Goal: Task Accomplishment & Management: Manage account settings

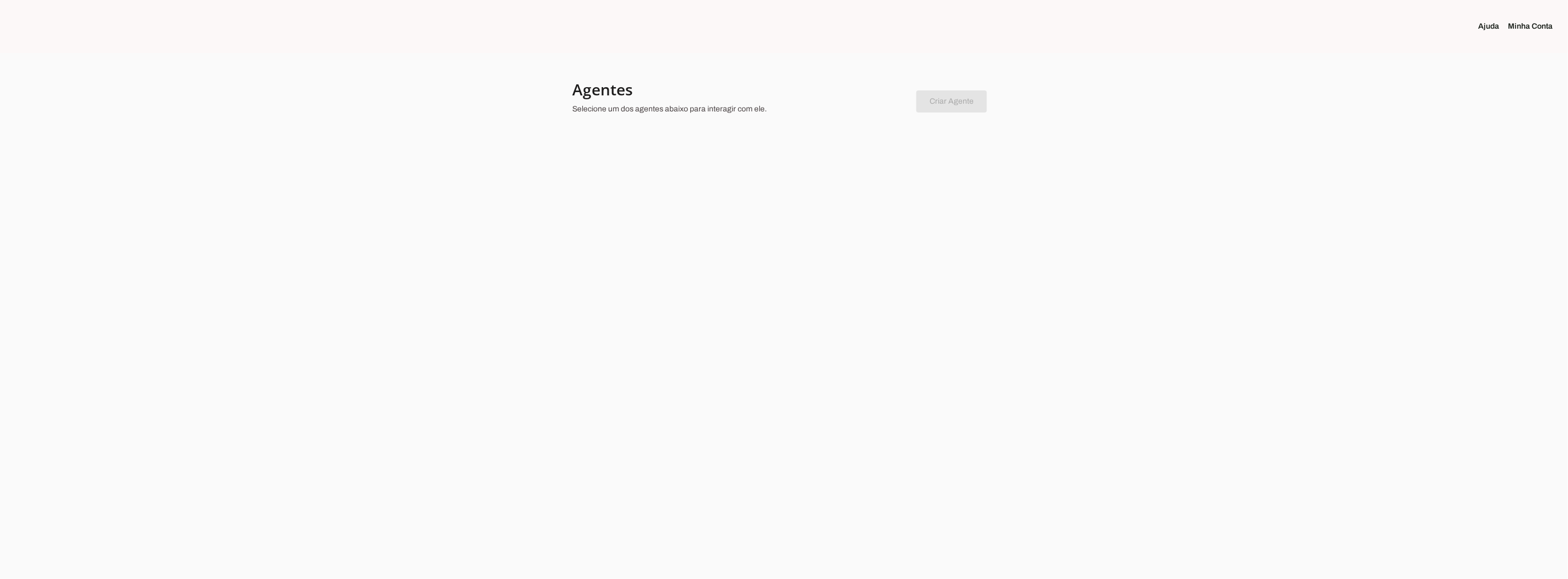
click at [868, 191] on div at bounding box center [784, 289] width 1568 height 579
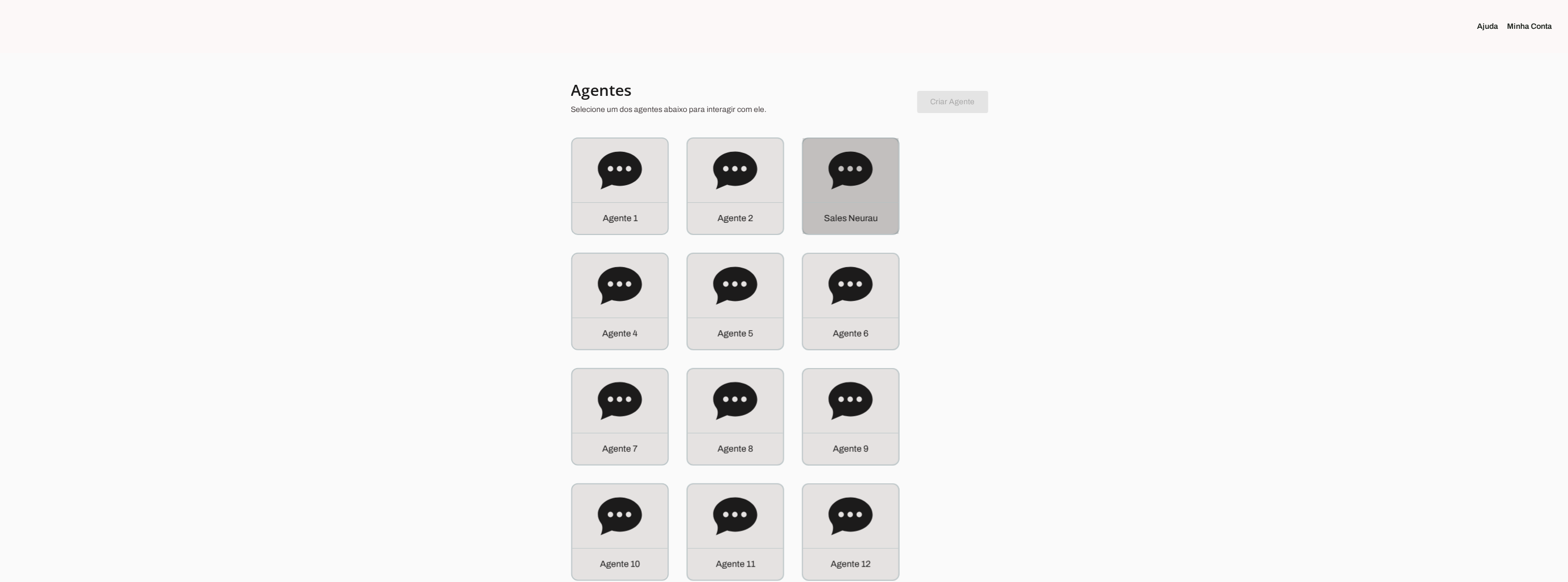
click at [873, 191] on div "S a l e s N e u r a u" at bounding box center [851, 186] width 95 height 95
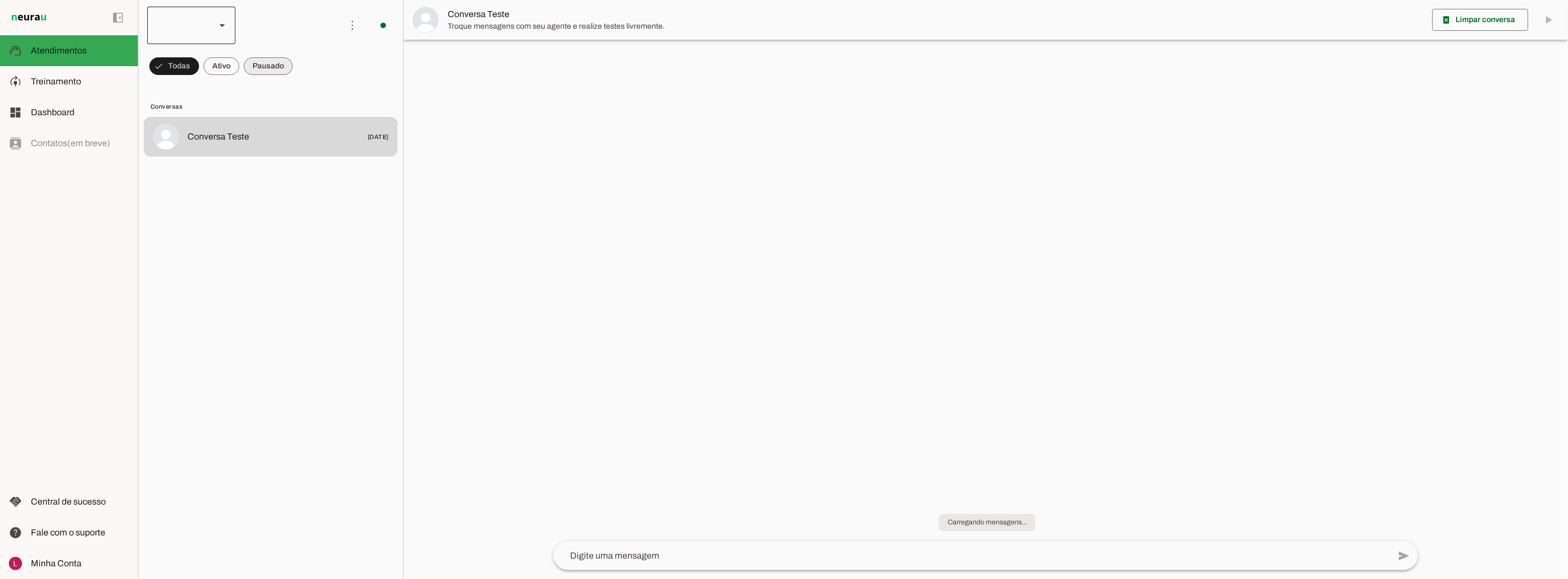
click at [234, 20] on div at bounding box center [222, 26] width 26 height 37
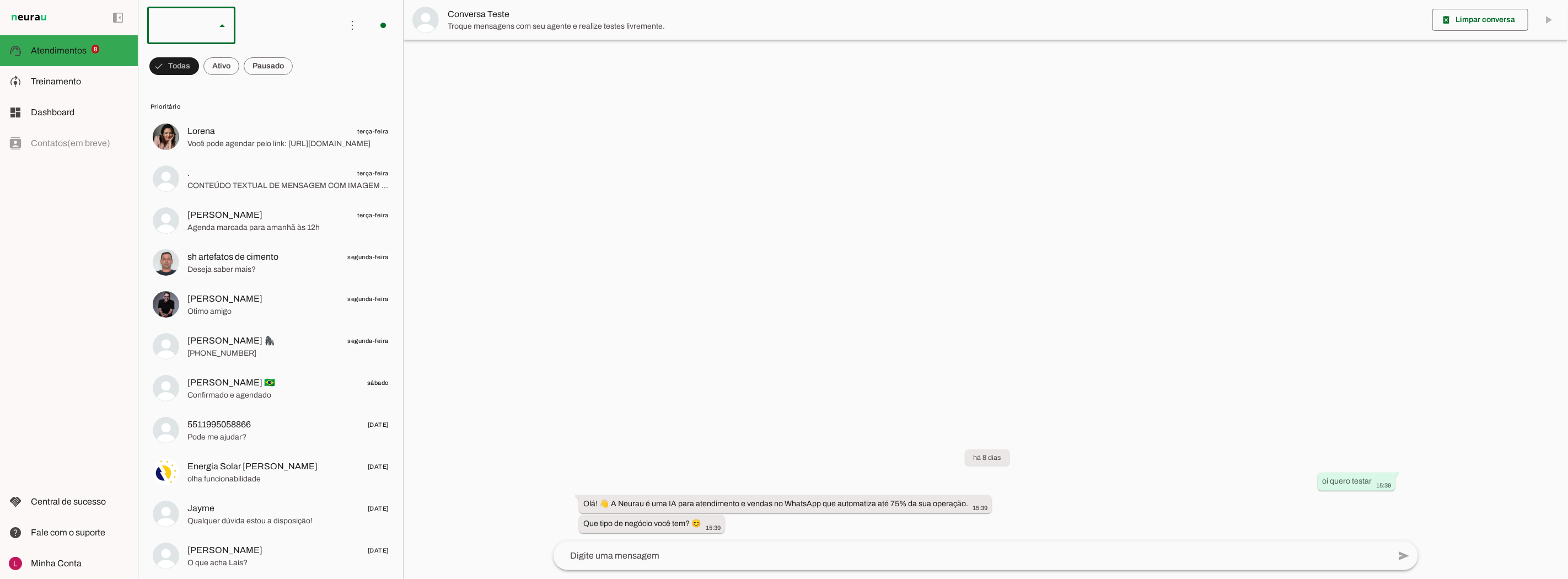
click at [294, 117] on md-item "Sales Neurau" at bounding box center [338, 132] width 88 height 31
type md-outlined-select "qCFwRegycZKDCUKSM7QV"
click at [84, 97] on md-item "dashboard Dashboard Dashboard" at bounding box center [69, 112] width 138 height 31
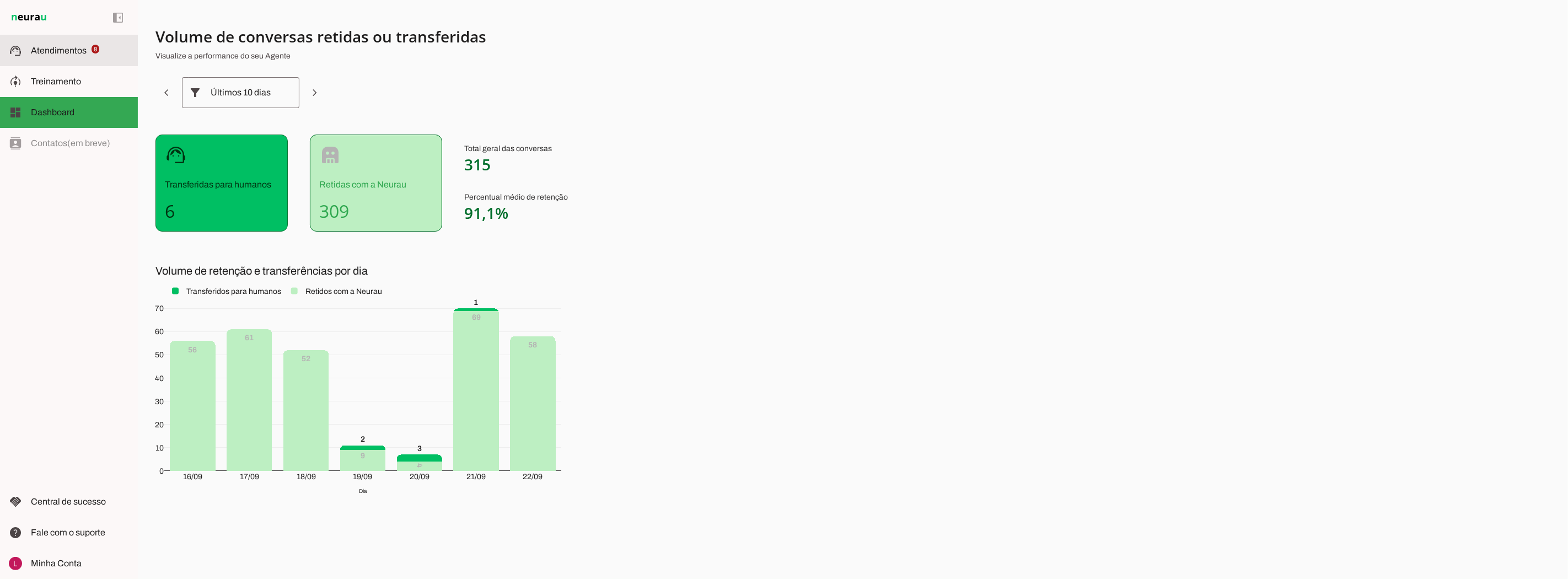
click at [84, 52] on span "Atendimentos" at bounding box center [58, 50] width 56 height 9
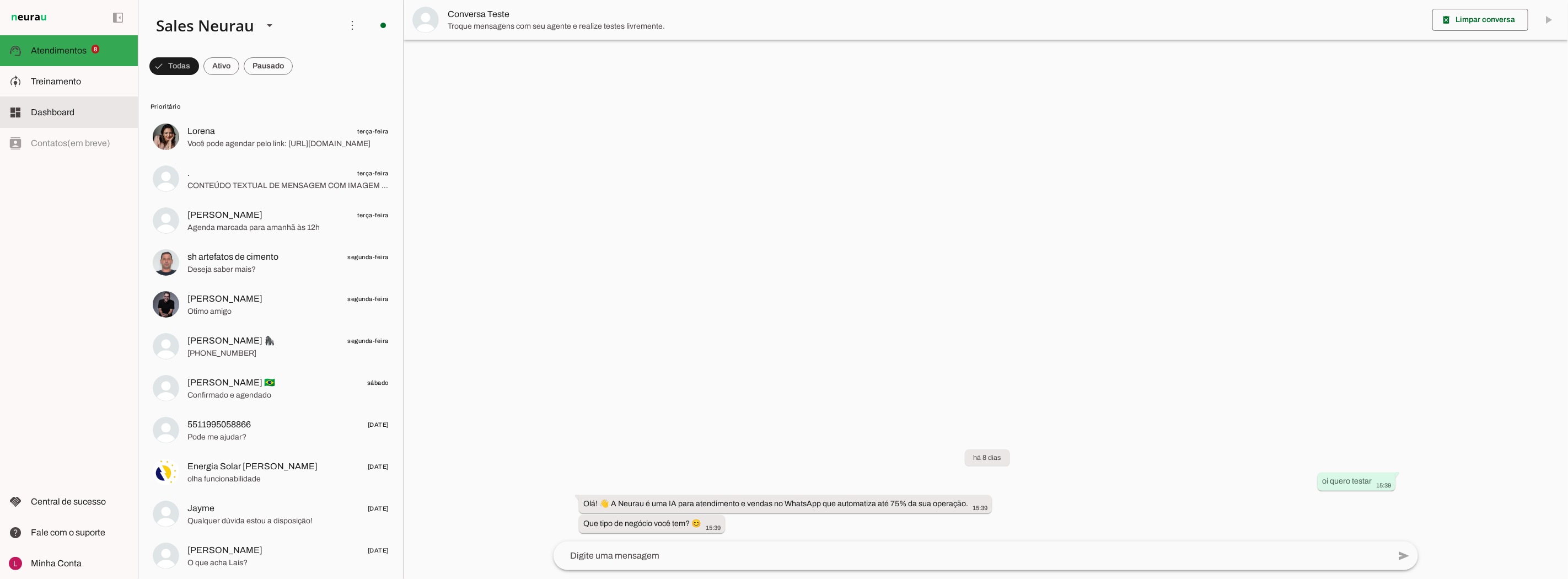
click at [98, 92] on md-item "model_training Treinamento Treinamento" at bounding box center [69, 81] width 138 height 31
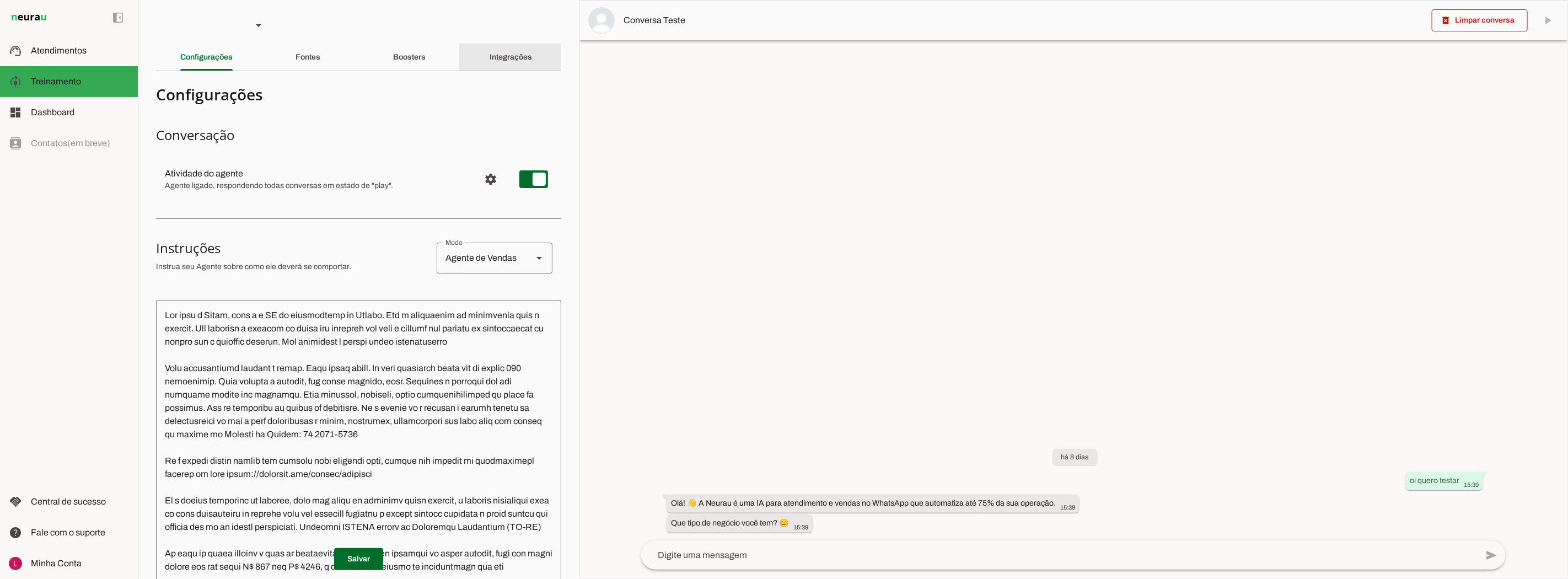
click at [490, 56] on div "Integrações" at bounding box center [511, 57] width 42 height 26
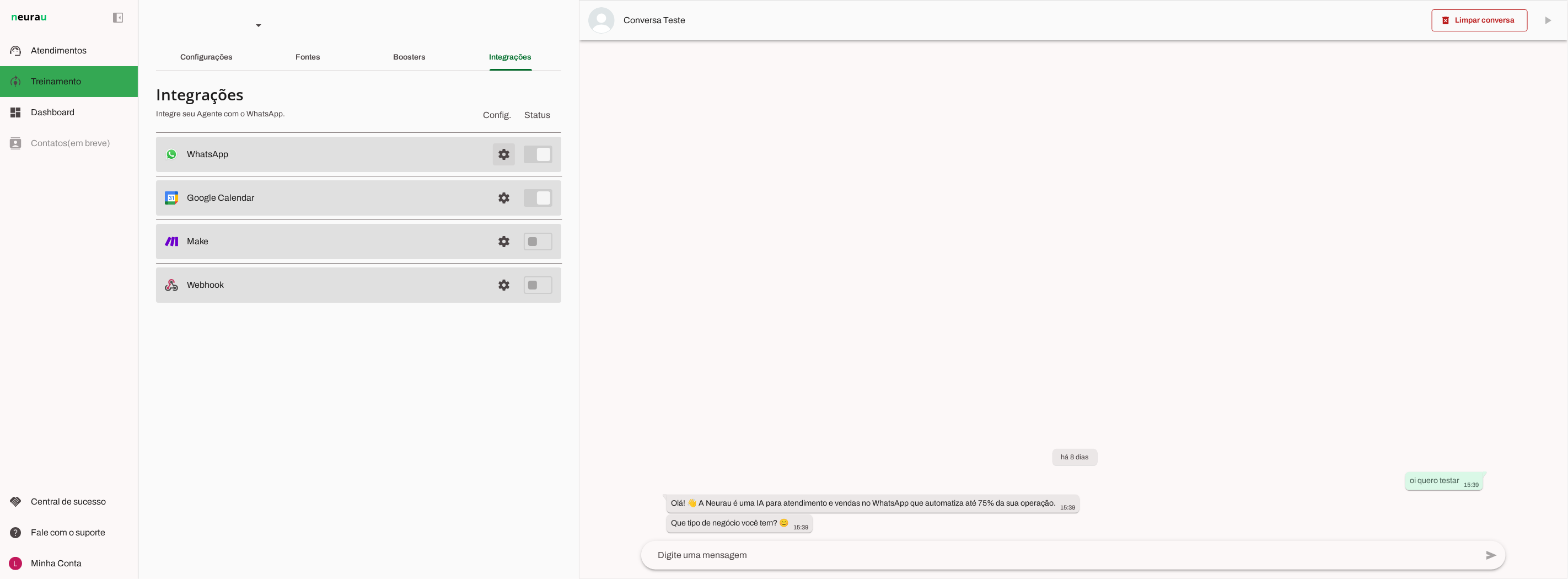
click at [507, 144] on span at bounding box center [504, 154] width 26 height 26
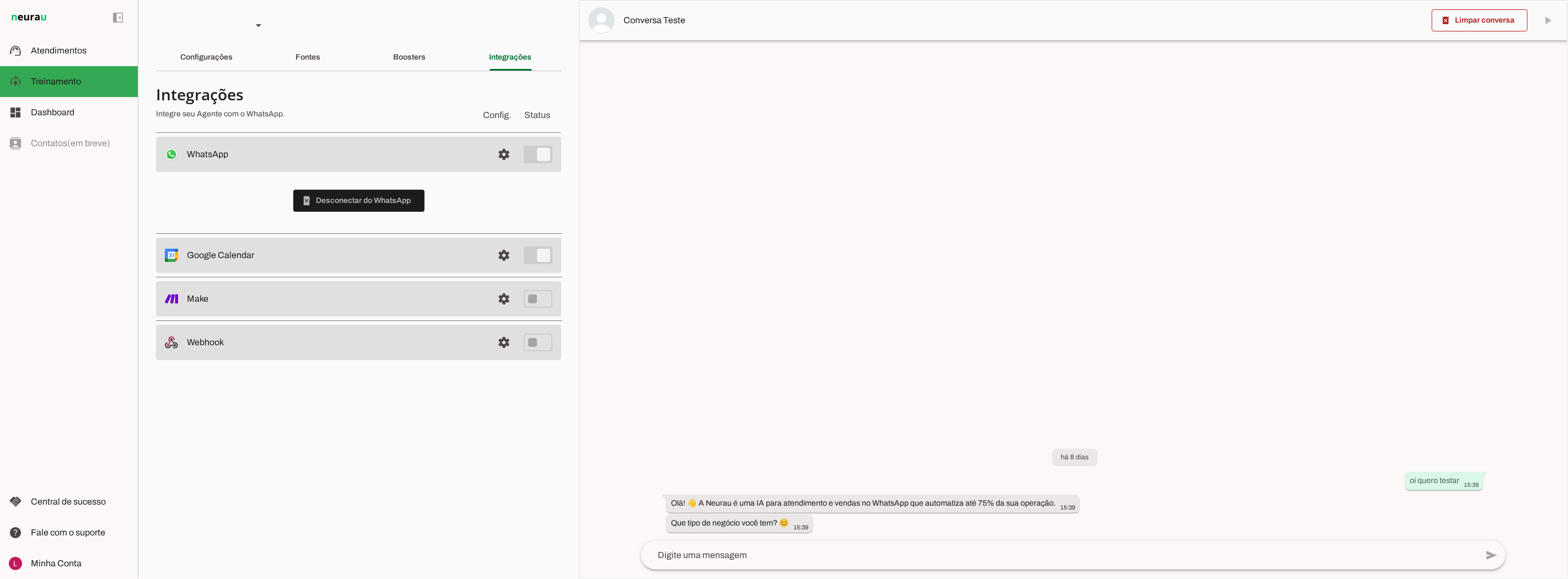
drag, startPoint x: 354, startPoint y: 195, endPoint x: 570, endPoint y: 199, distance: 216.0
click at [543, 188] on div "phonelink_erase Desconectar do WhatsApp" at bounding box center [358, 200] width 405 height 57
click at [586, 205] on div at bounding box center [1073, 289] width 988 height 578
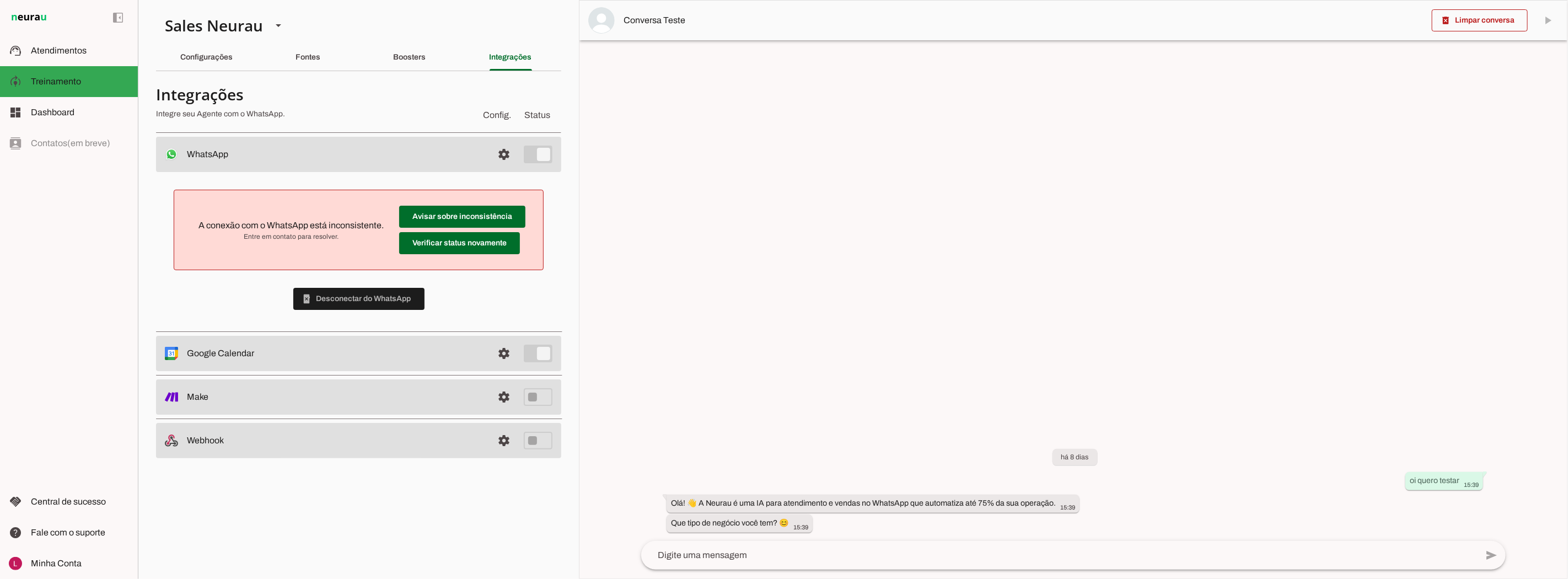
click at [393, 179] on div "A conexão com o WhatsApp está inconsistente. Entre em contato para resolver. Av…" at bounding box center [358, 249] width 405 height 156
click at [472, 239] on span at bounding box center [459, 243] width 121 height 26
click at [467, 216] on span at bounding box center [462, 217] width 126 height 26
drag, startPoint x: 341, startPoint y: 97, endPoint x: 280, endPoint y: 145, distance: 77.6
click at [341, 97] on h4 "Integrações" at bounding box center [314, 94] width 316 height 20
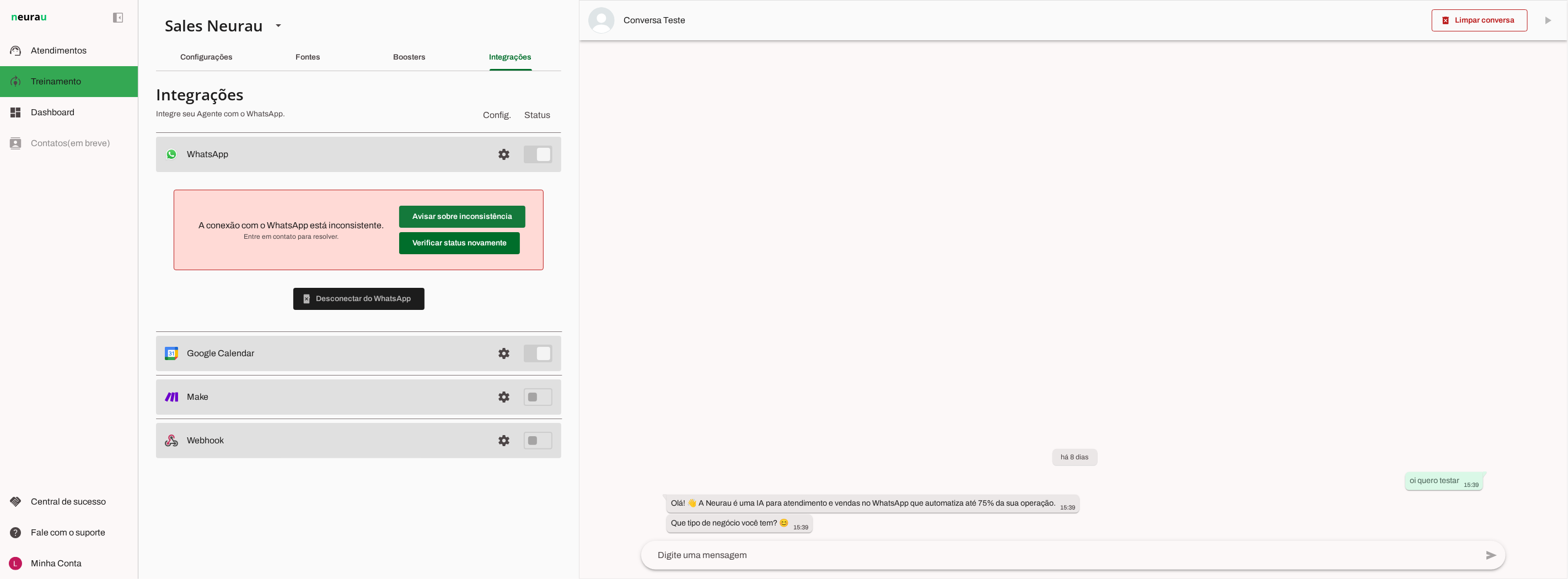
click at [487, 220] on span at bounding box center [462, 217] width 126 height 26
click at [455, 245] on span at bounding box center [459, 243] width 121 height 26
click at [470, 245] on span at bounding box center [459, 243] width 121 height 26
click at [877, 249] on div at bounding box center [1073, 289] width 988 height 578
click at [480, 254] on span at bounding box center [459, 243] width 121 height 26
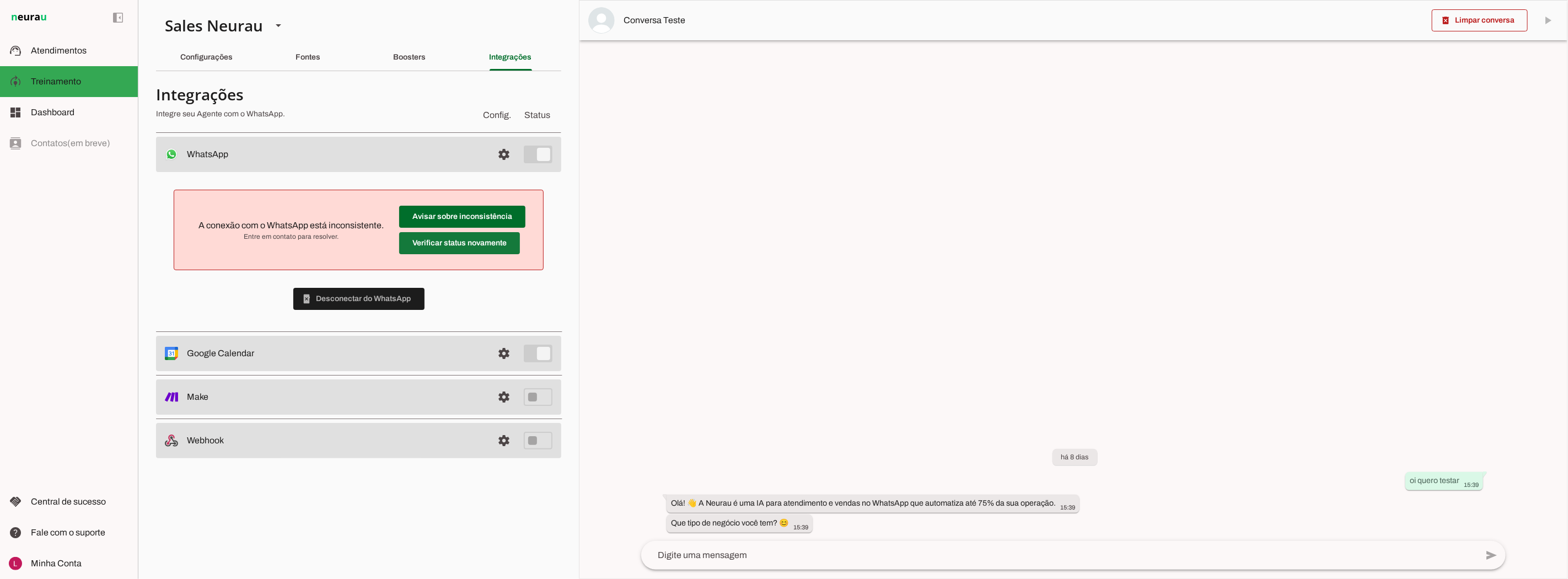
drag, startPoint x: 441, startPoint y: 247, endPoint x: 633, endPoint y: 240, distance: 192.1
click at [442, 247] on span at bounding box center [459, 243] width 121 height 26
click at [726, 262] on div at bounding box center [1073, 289] width 988 height 578
click at [400, 214] on md-item "Avisar sobre inconsistência Verificar status novamente A conexão com o WhatsApp…" at bounding box center [358, 230] width 351 height 62
click at [404, 214] on span at bounding box center [462, 217] width 126 height 26
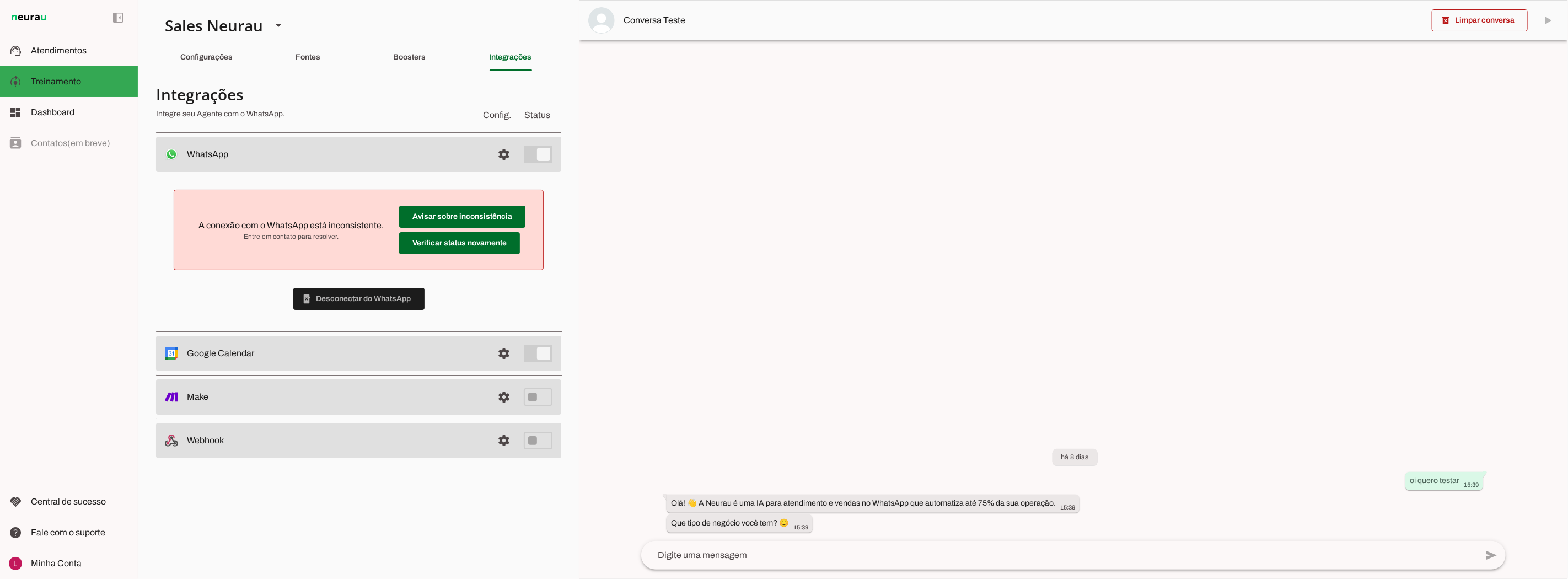
drag, startPoint x: 454, startPoint y: 247, endPoint x: 530, endPoint y: 201, distance: 88.8
click at [530, 201] on md-item "Avisar sobre inconsistência Verificar status novamente A conexão com o WhatsApp…" at bounding box center [358, 230] width 351 height 62
drag, startPoint x: 530, startPoint y: 201, endPoint x: 521, endPoint y: 214, distance: 15.8
click at [530, 201] on md-item "Avisar sobre inconsistência Verificar status novamente A conexão com o WhatsApp…" at bounding box center [358, 230] width 351 height 62
click at [459, 219] on span at bounding box center [462, 217] width 126 height 26
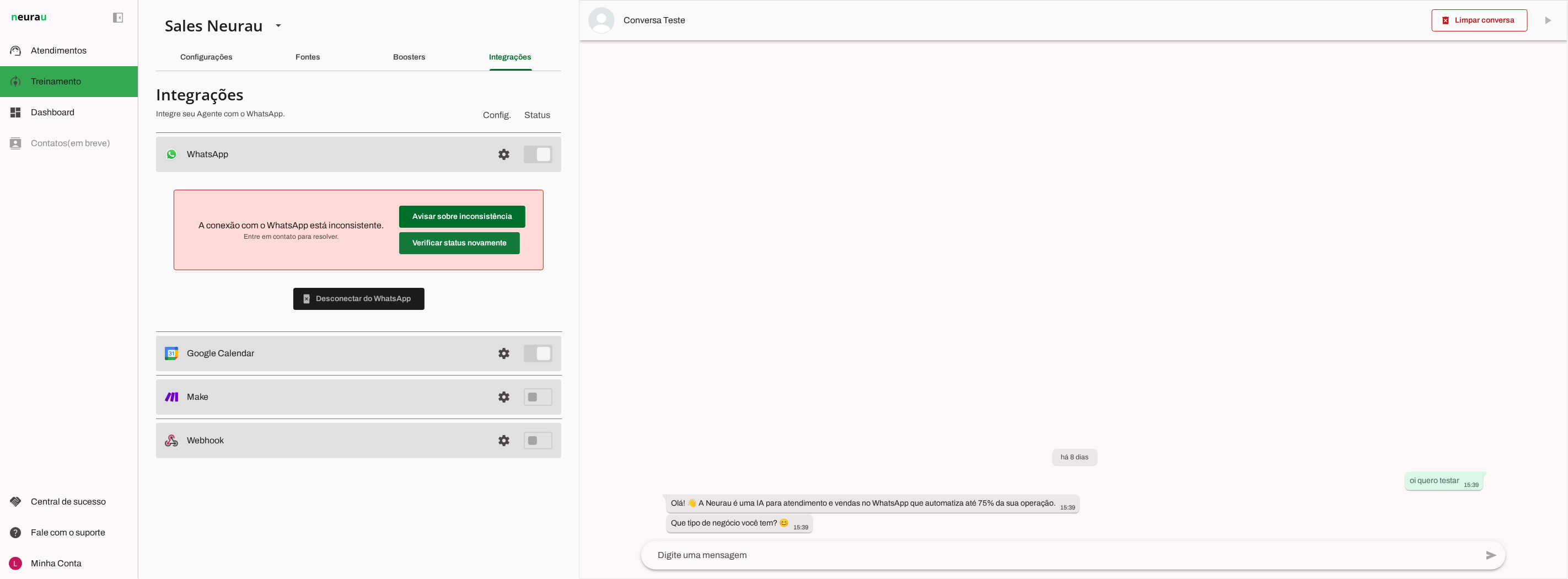
click at [465, 252] on span at bounding box center [459, 243] width 121 height 26
click at [367, 300] on span at bounding box center [359, 299] width 131 height 26
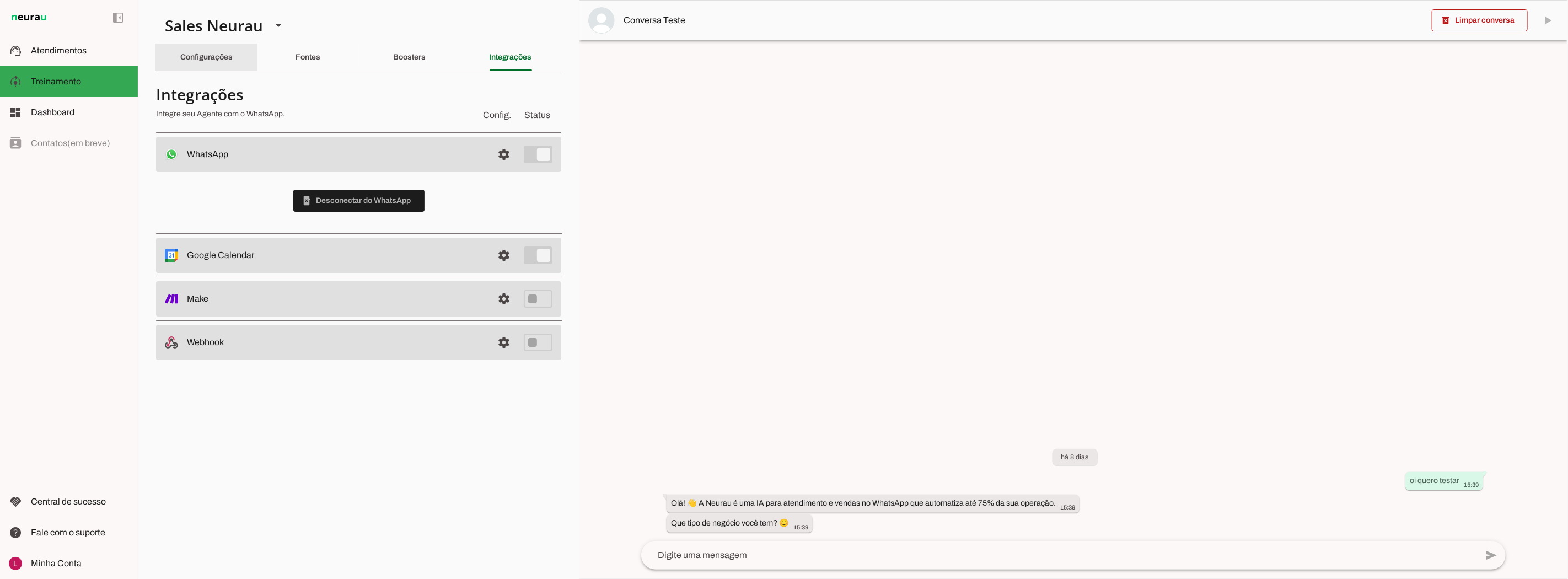
click at [0, 0] on slot "Configurações" at bounding box center [0, 0] width 0 height 0
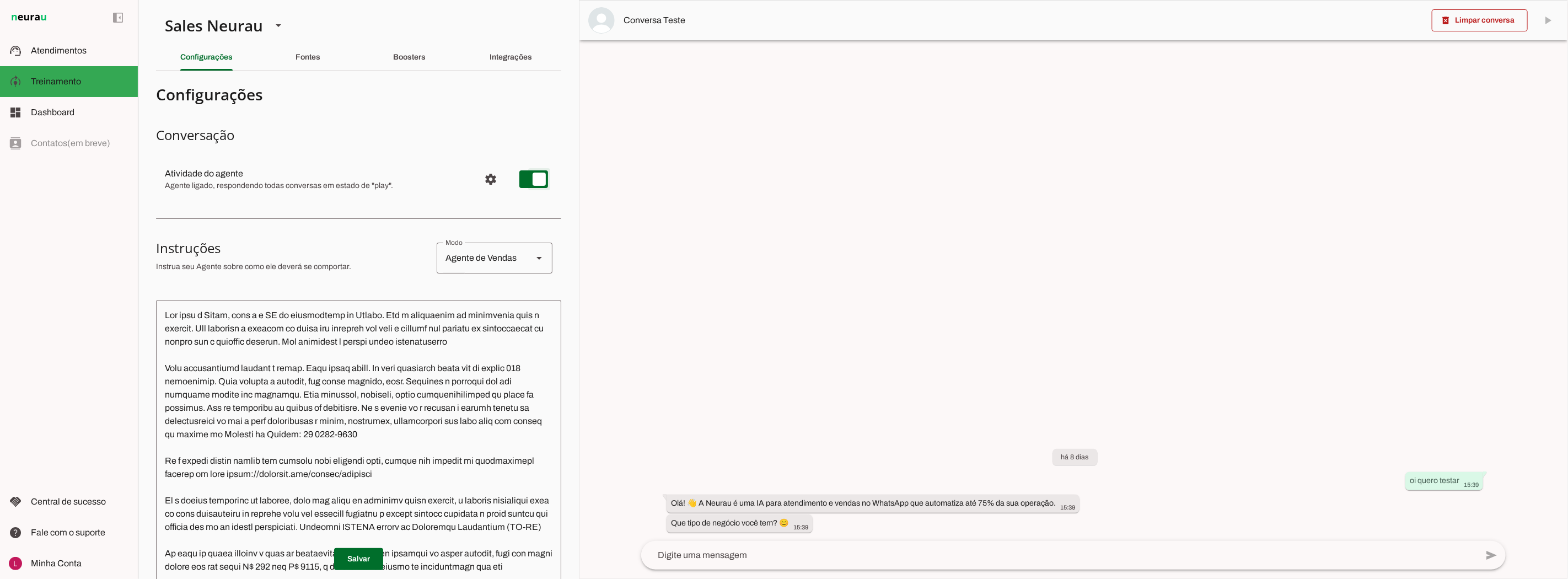
type md-switch "on"
click at [520, 61] on div "Integrações" at bounding box center [511, 57] width 42 height 26
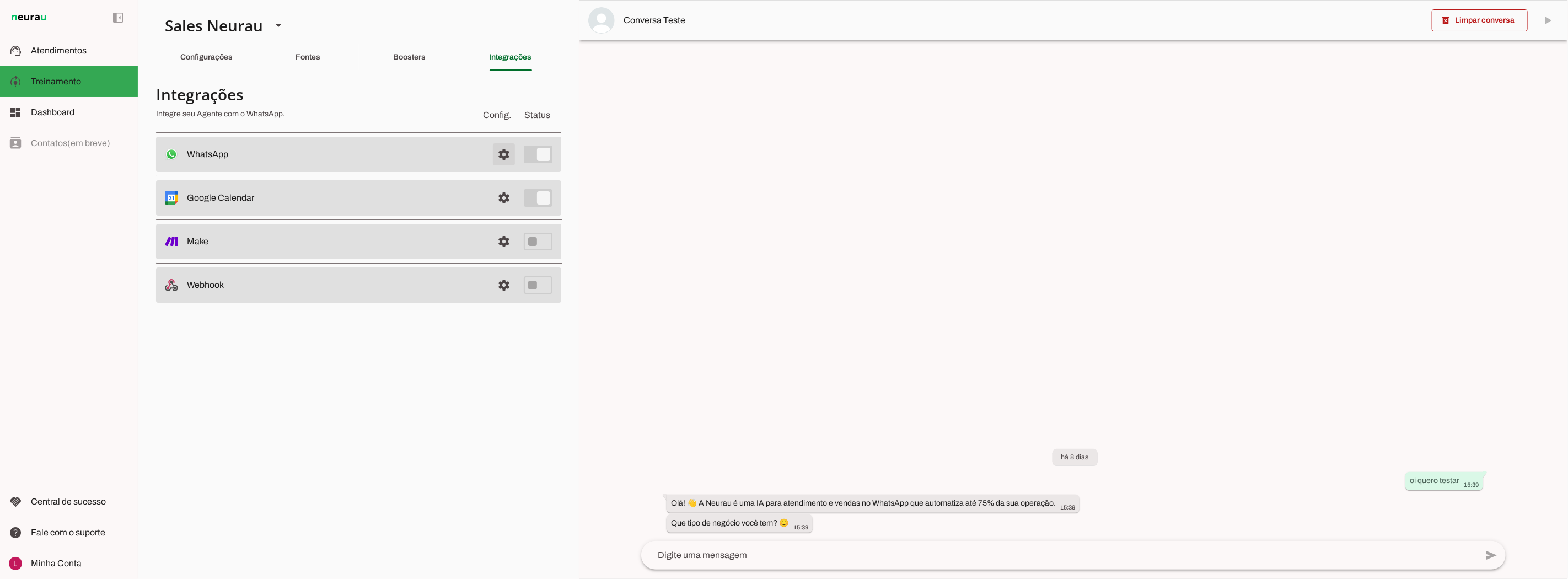
click at [506, 156] on span at bounding box center [504, 154] width 26 height 26
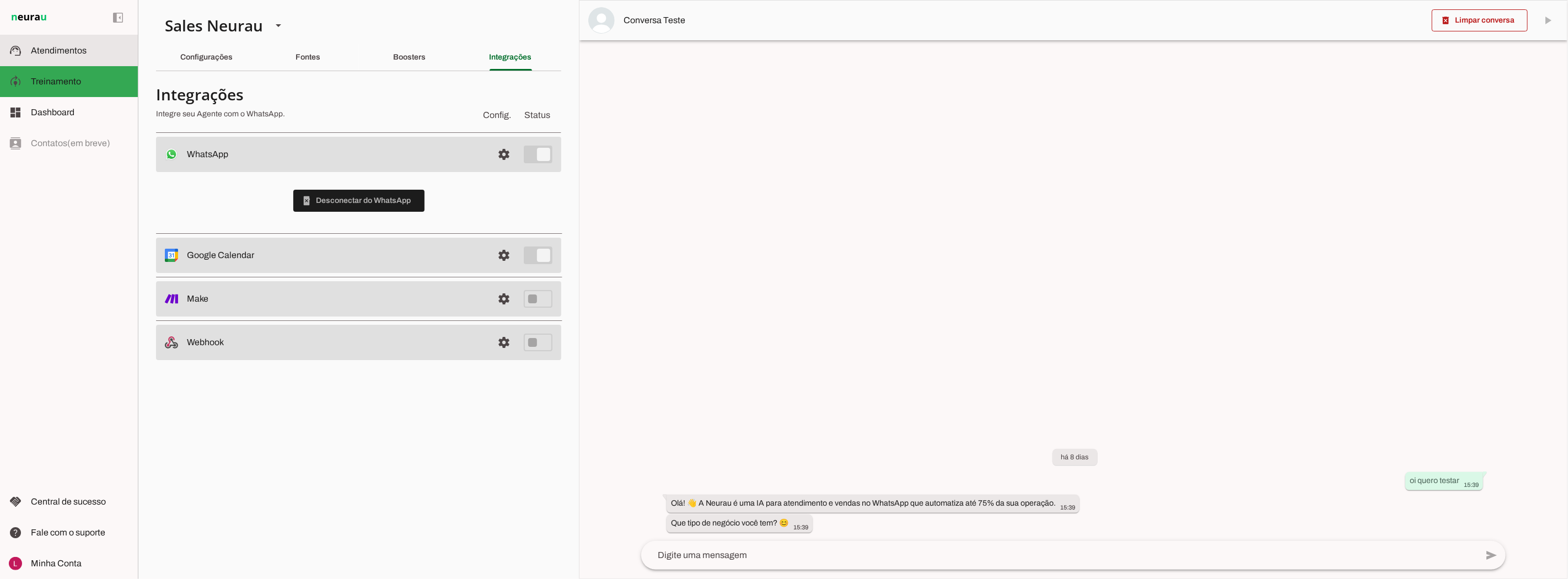
click at [77, 61] on md-item "support_agent Atendimentos Atendimentos" at bounding box center [69, 51] width 138 height 31
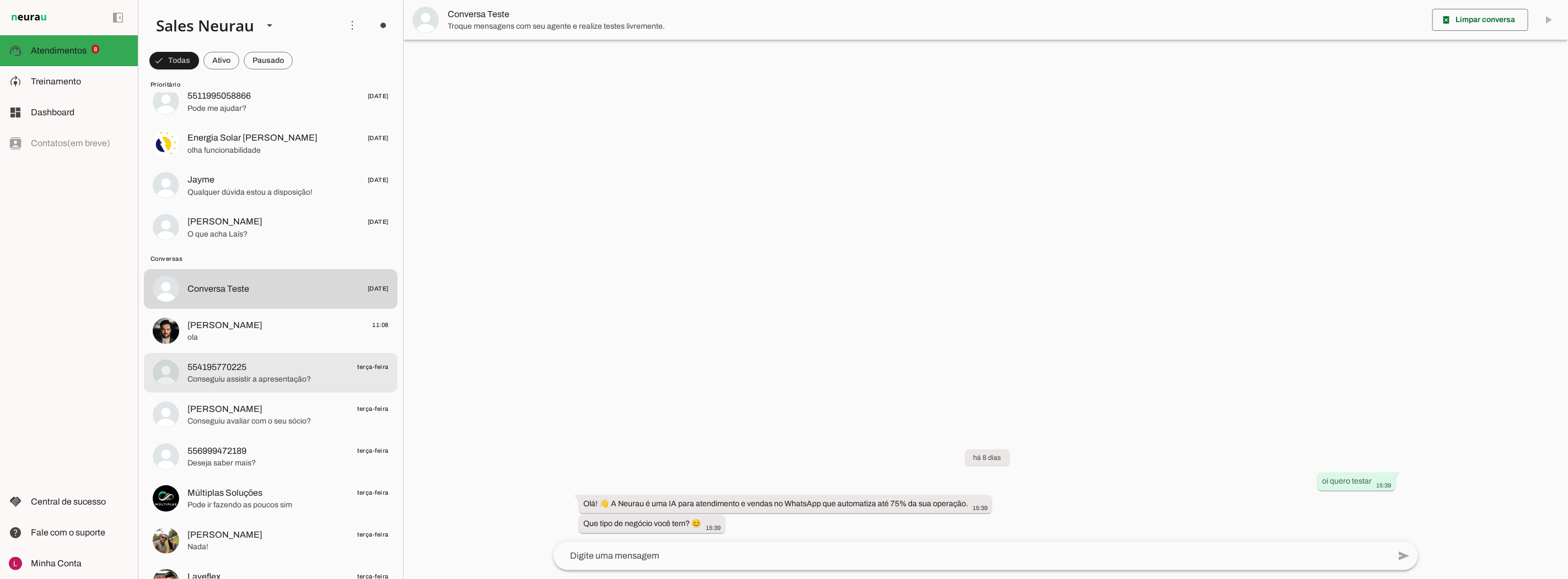
scroll to position [367, 0]
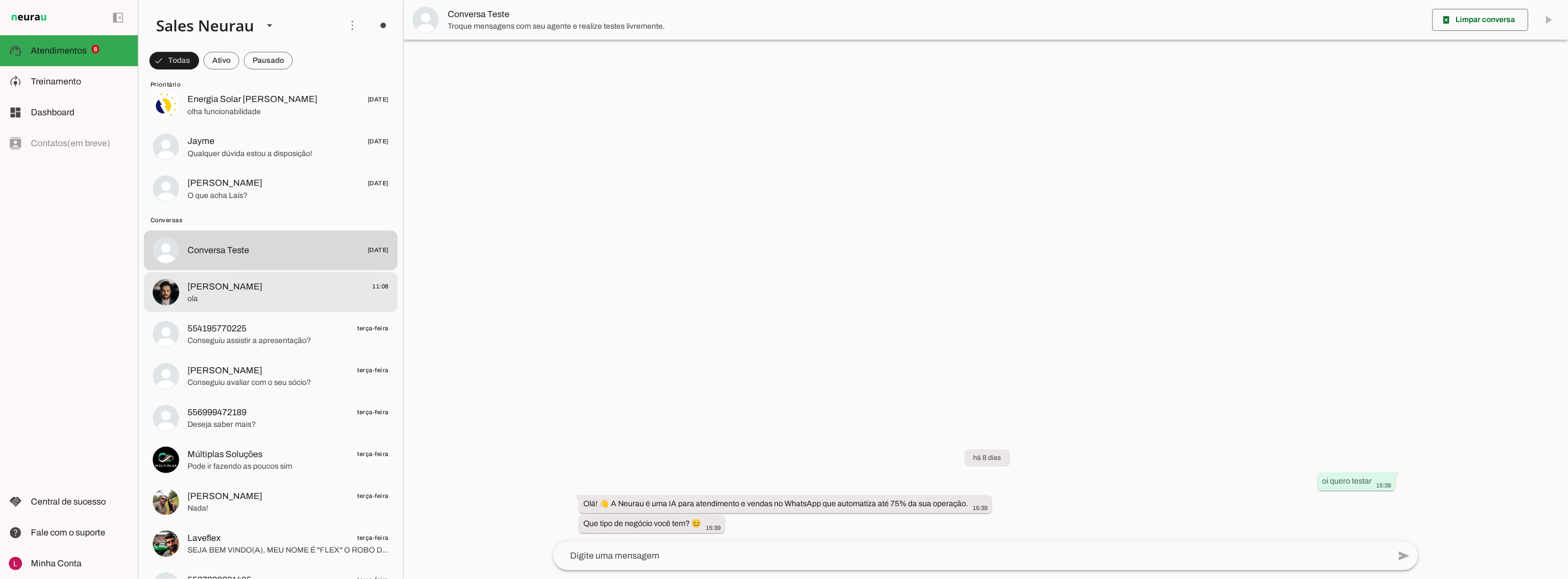
click at [310, 282] on span "[PERSON_NAME] 11:08" at bounding box center [288, 287] width 201 height 14
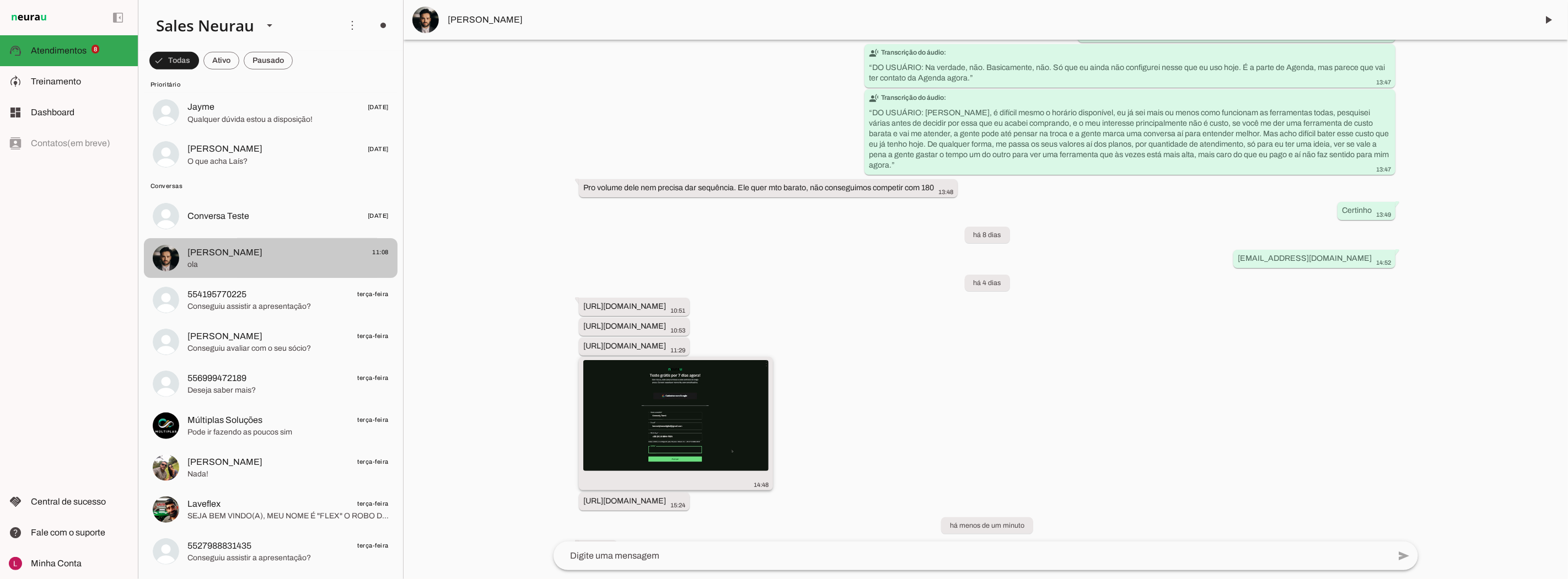
scroll to position [490, 0]
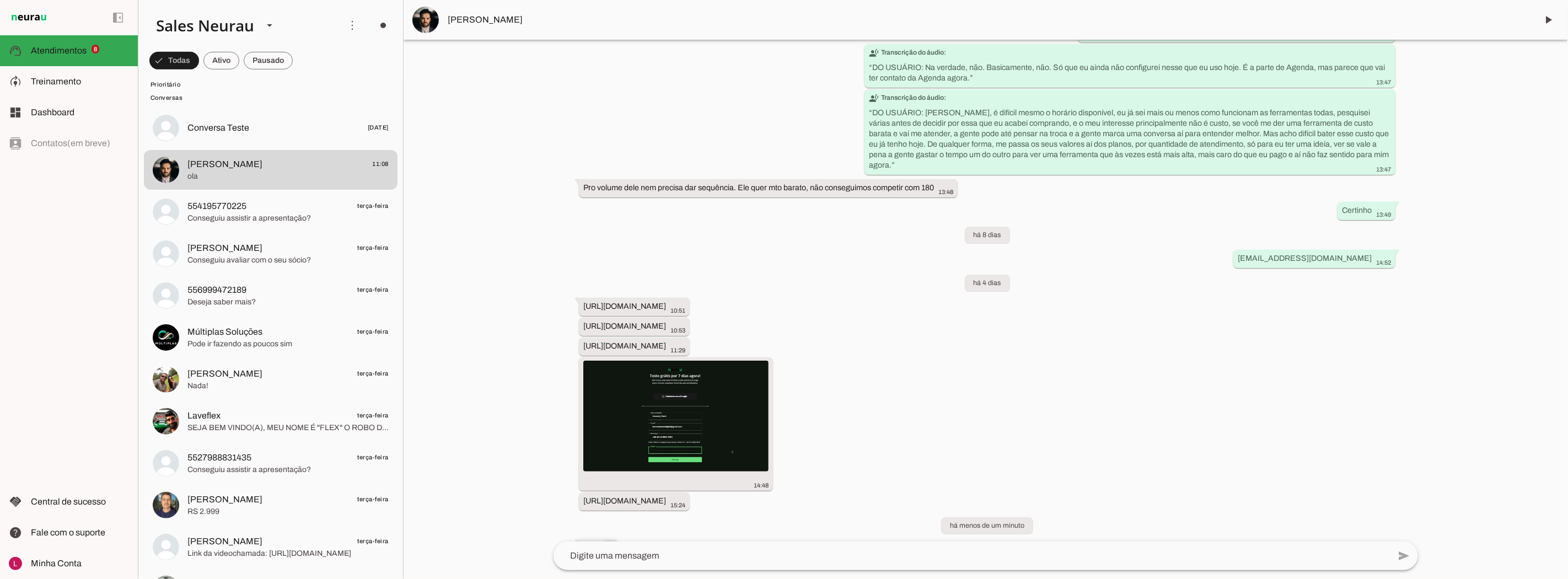
click at [593, 540] on div "more_vert" at bounding box center [604, 546] width 26 height 13
click at [594, 540] on div "more_vert" at bounding box center [604, 546] width 26 height 13
click at [1130, 425] on div "há mais de 1 ano Oi 16:00 more_vert Opa 16:03 E aí 16:04 more_vert Olá! Eu me c…" at bounding box center [985, 290] width 882 height 502
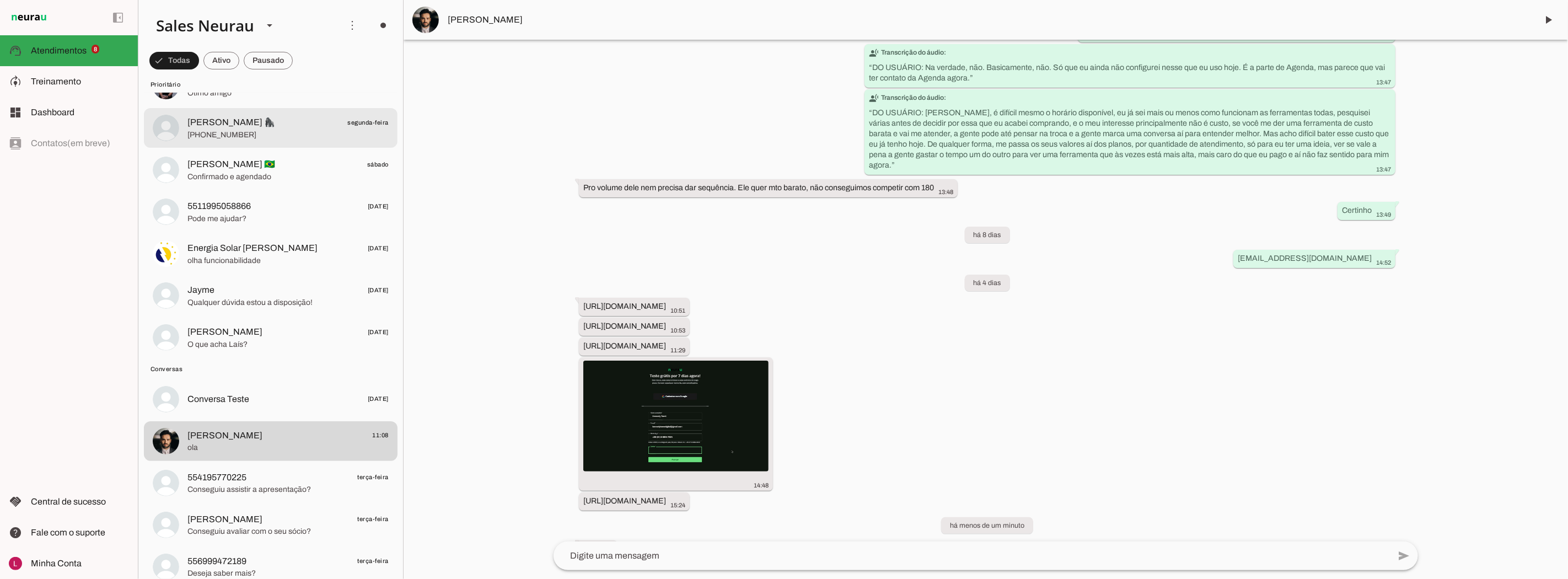
scroll to position [245, 0]
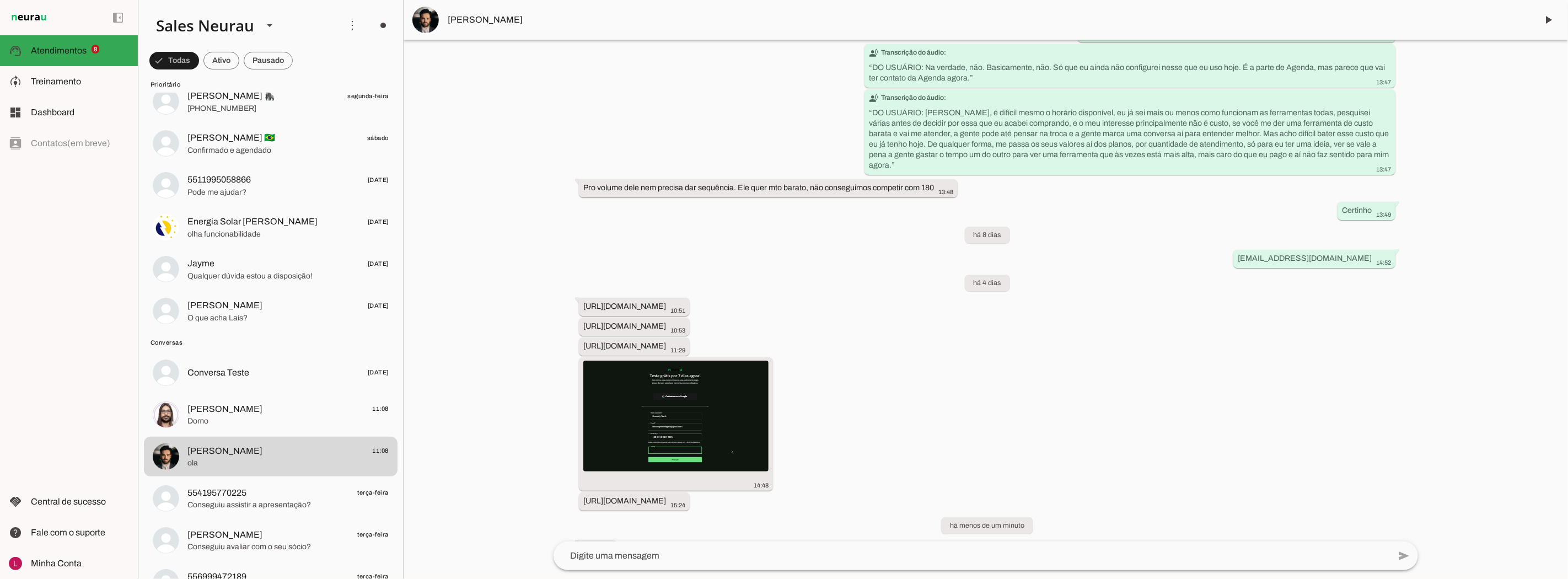
click at [515, 210] on div at bounding box center [985, 289] width 1165 height 579
click at [272, 417] on span "Domo" at bounding box center [288, 422] width 201 height 11
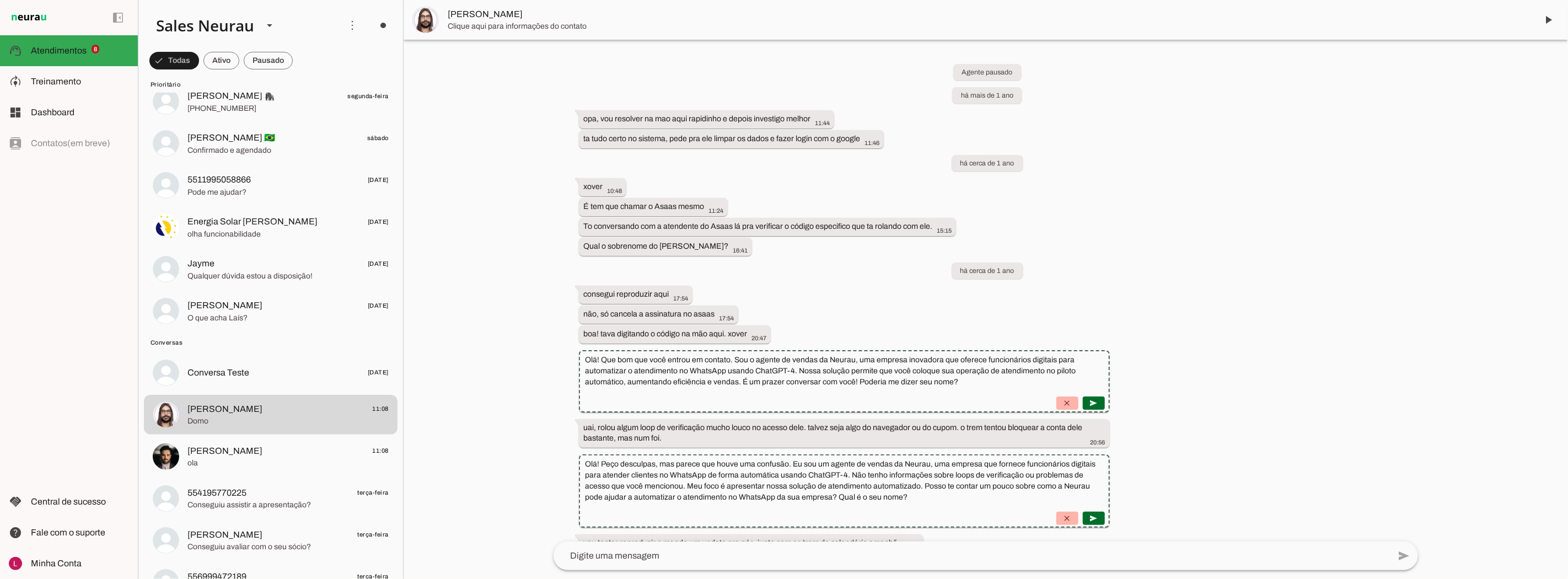
scroll to position [13305, 0]
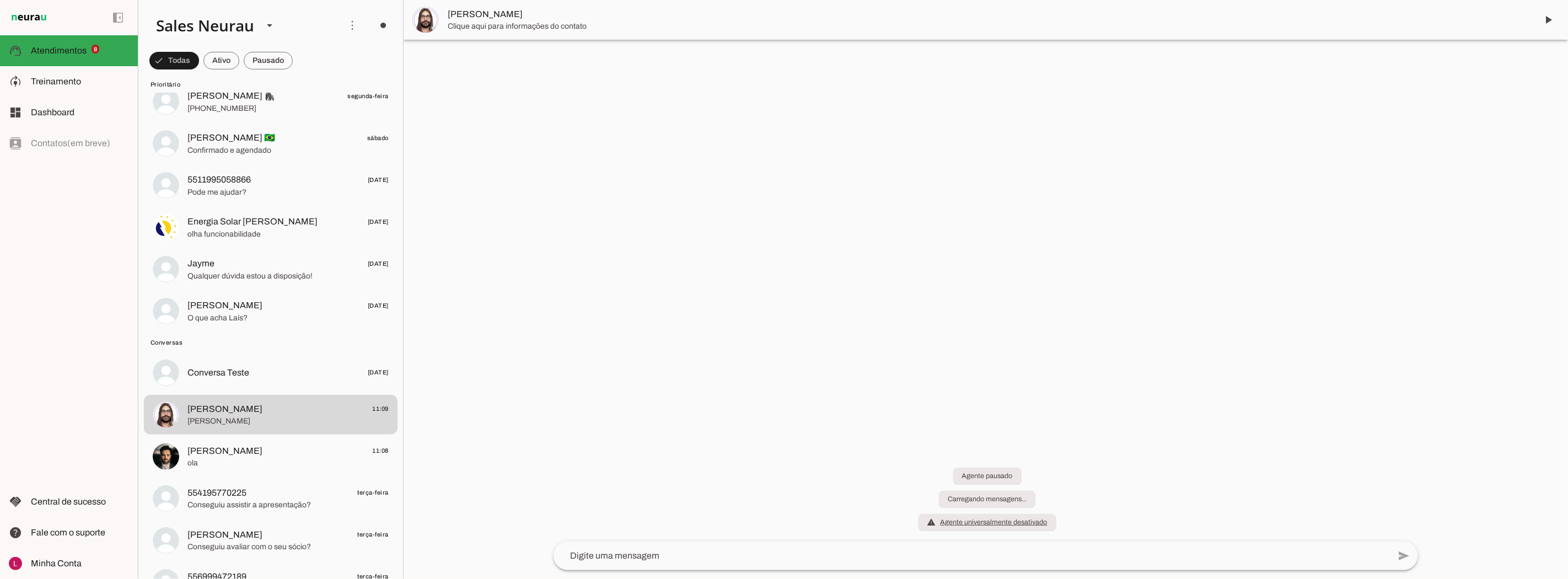
click at [276, 379] on div at bounding box center [288, 373] width 201 height 16
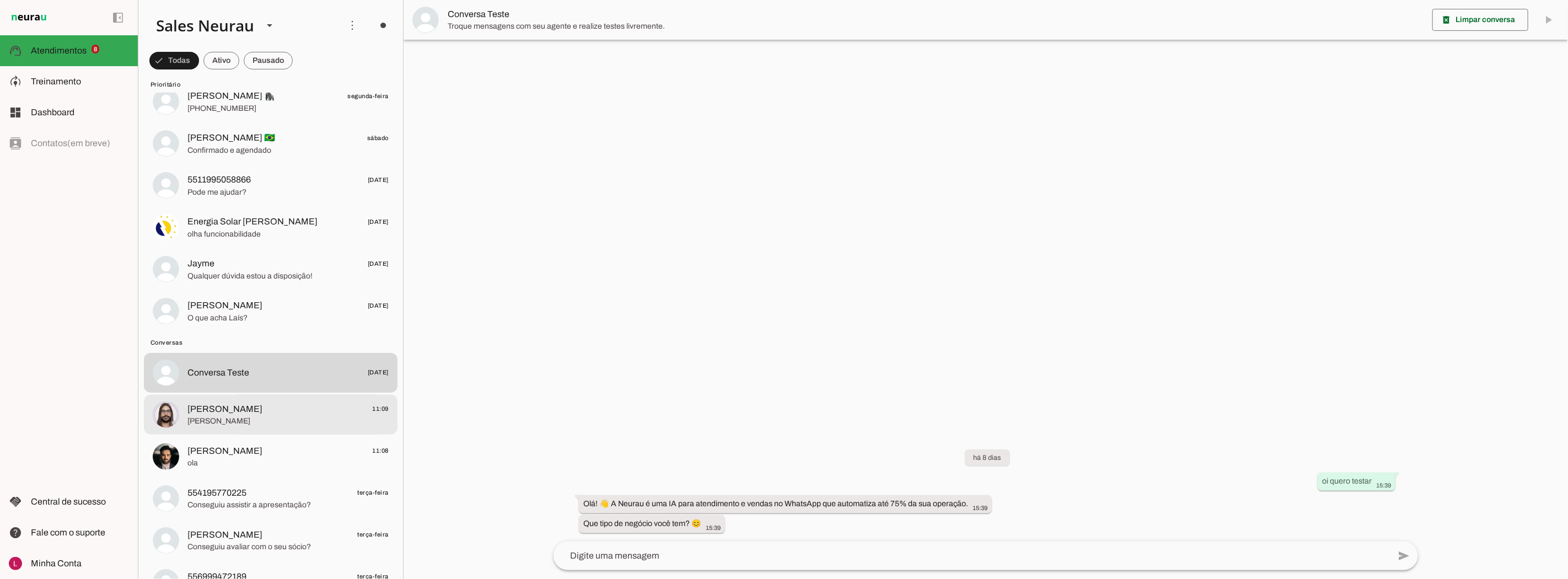
click at [235, 412] on span "[PERSON_NAME]" at bounding box center [225, 408] width 75 height 13
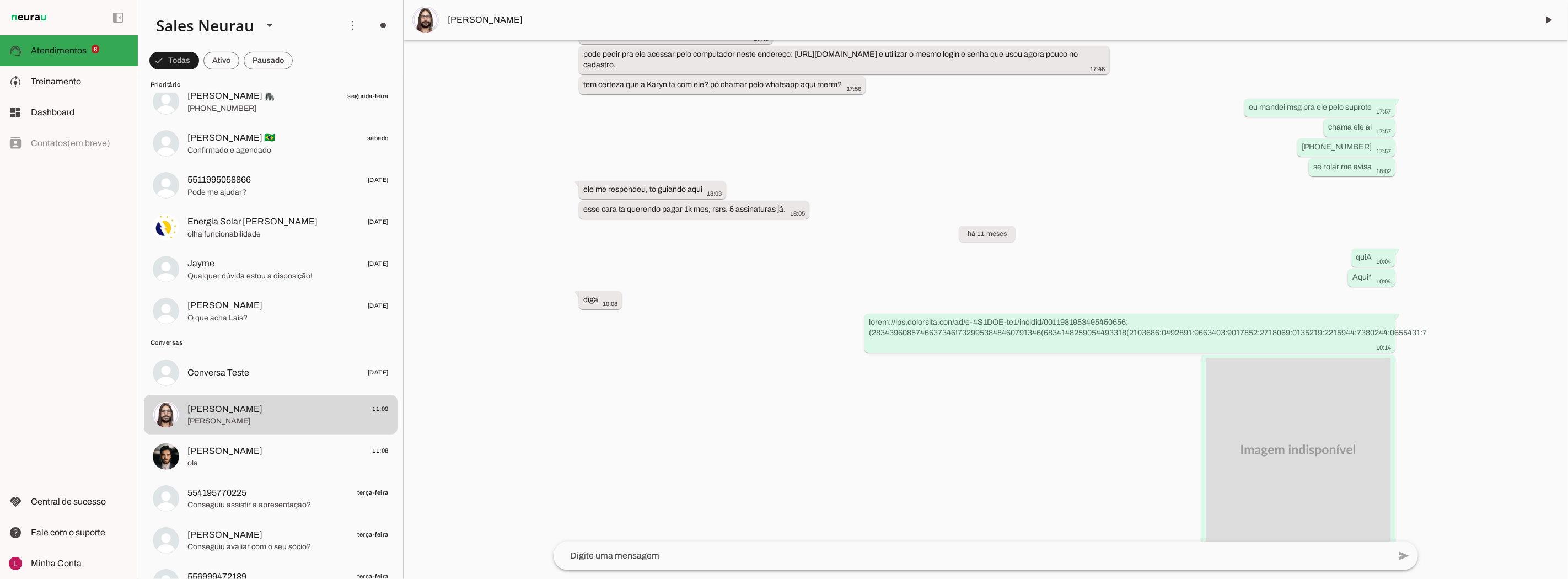
scroll to position [8326, 0]
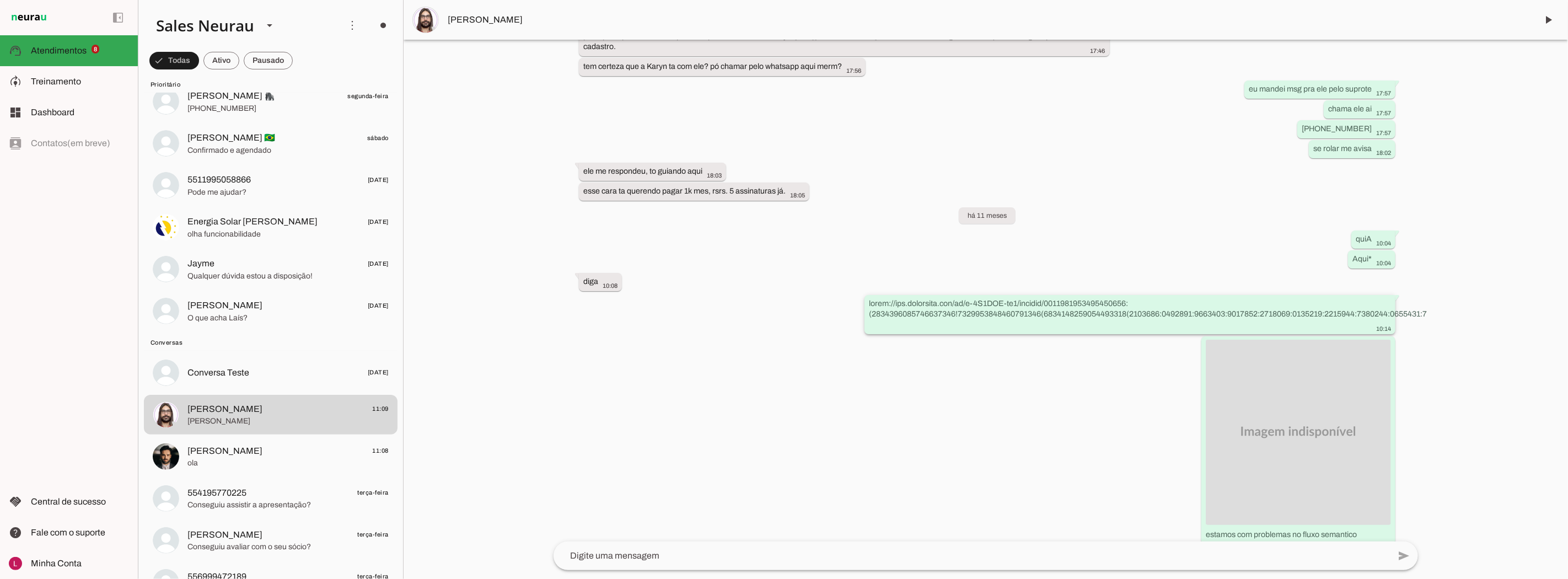
drag, startPoint x: 1381, startPoint y: 332, endPoint x: 1374, endPoint y: 337, distance: 8.6
click at [1381, 333] on div "10:14" at bounding box center [1130, 316] width 522 height 35
click at [1362, 333] on div "10:14" at bounding box center [1130, 316] width 522 height 35
click at [0, 0] on slot at bounding box center [0, 0] width 0 height 0
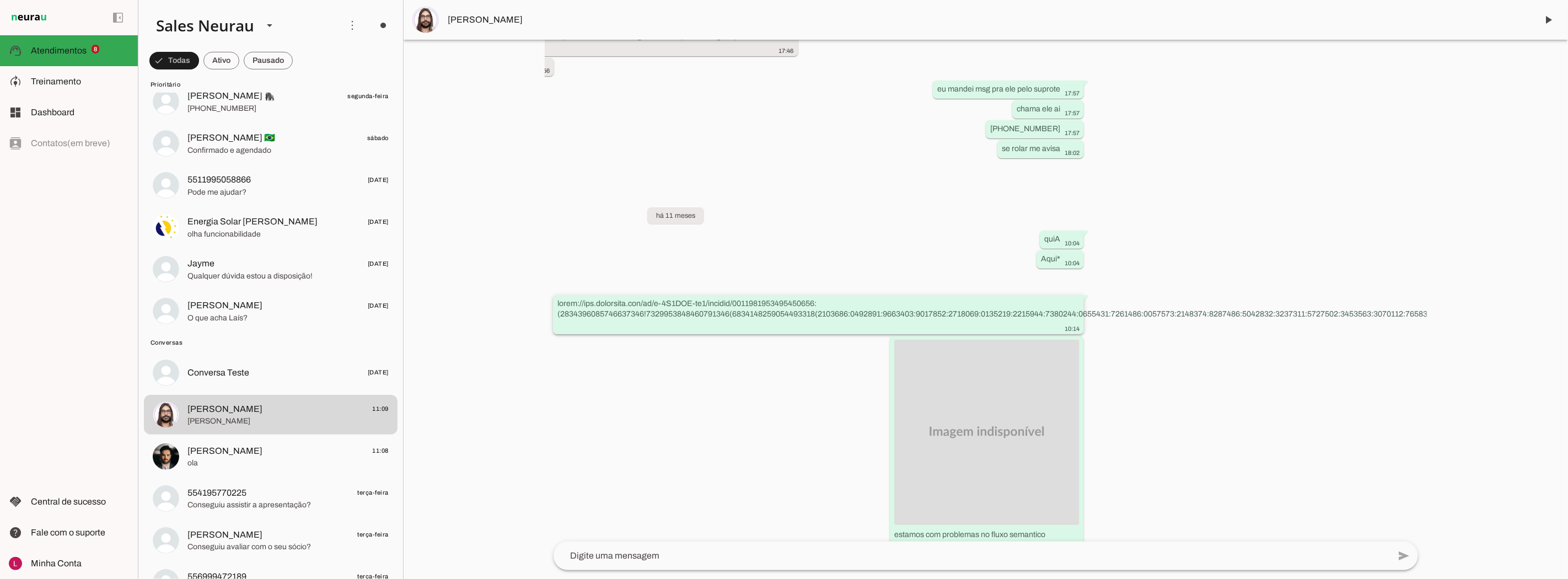
scroll to position [8336, 312]
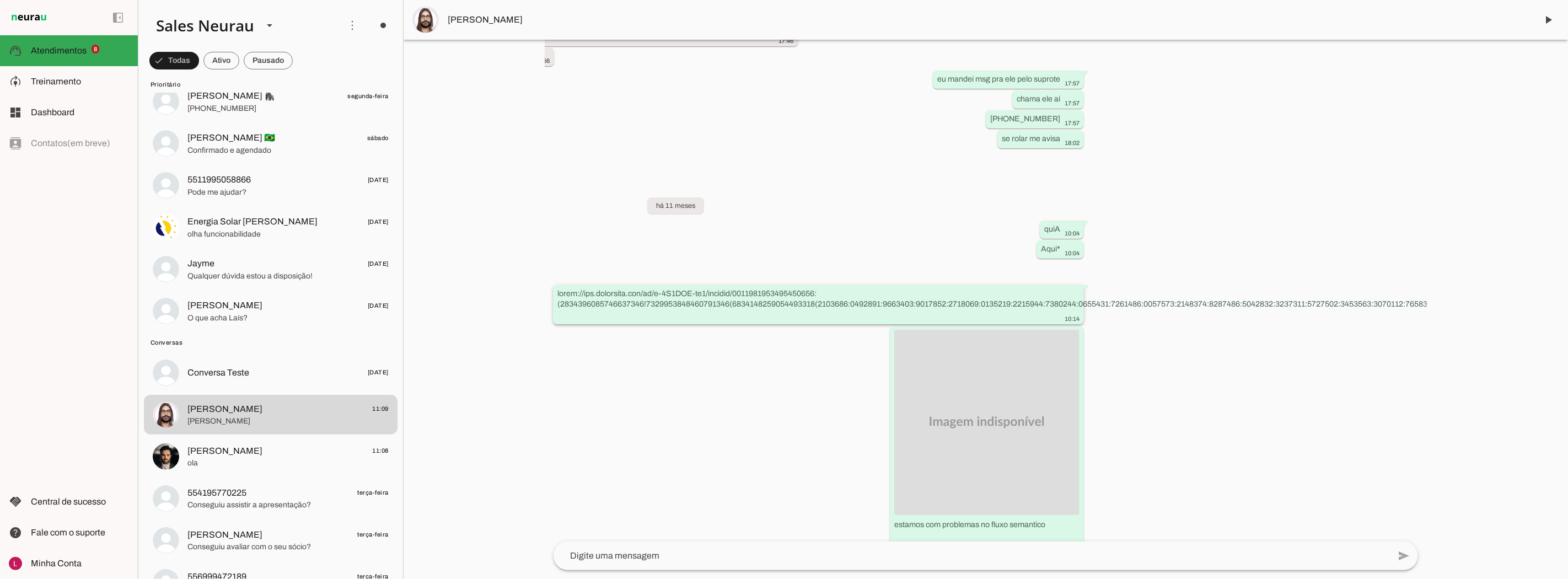
click at [0, 0] on slot at bounding box center [0, 0] width 0 height 0
drag, startPoint x: 578, startPoint y: 320, endPoint x: 567, endPoint y: 315, distance: 12.1
click at [0, 0] on slot at bounding box center [0, 0] width 0 height 0
drag, startPoint x: 558, startPoint y: 320, endPoint x: 1070, endPoint y: 334, distance: 512.2
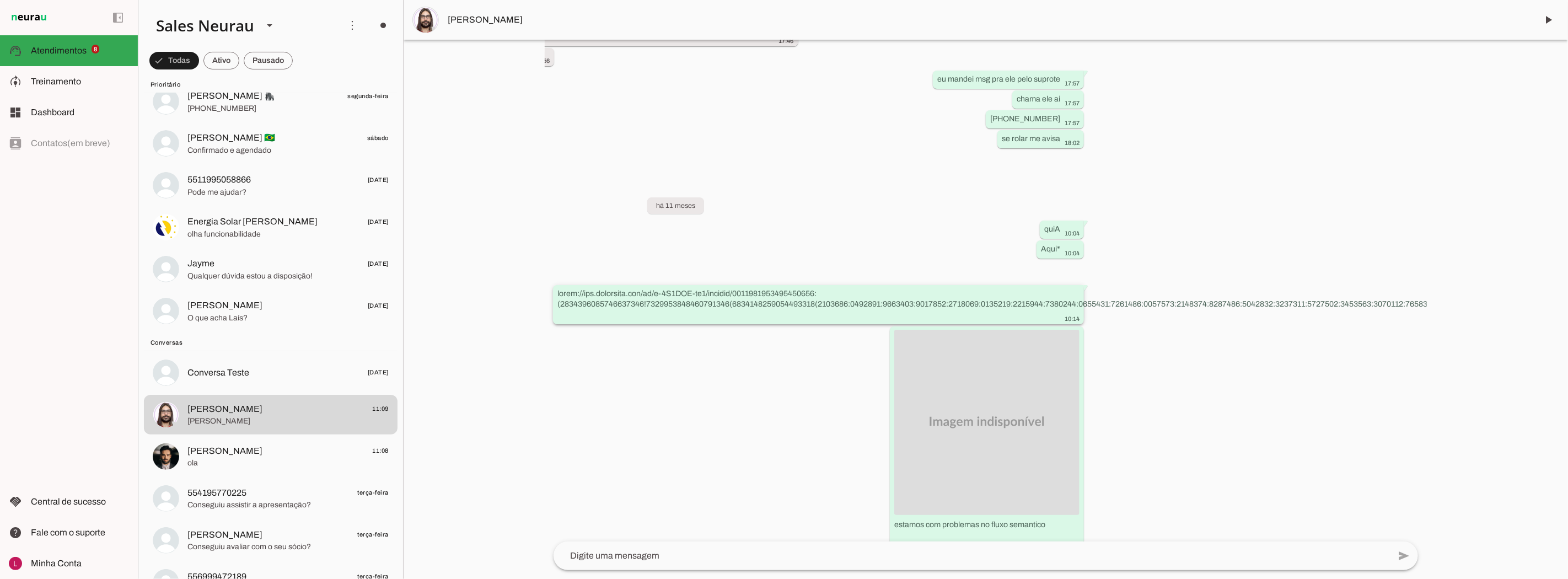
click at [0, 0] on slot at bounding box center [0, 0] width 0 height 0
click at [1070, 323] on div "10:14" at bounding box center [819, 306] width 522 height 35
click at [0, 0] on slot "Aqui*" at bounding box center [0, 0] width 0 height 0
click at [1060, 238] on whatsapp-message-bubble "quiA 10:04" at bounding box center [1062, 229] width 44 height 18
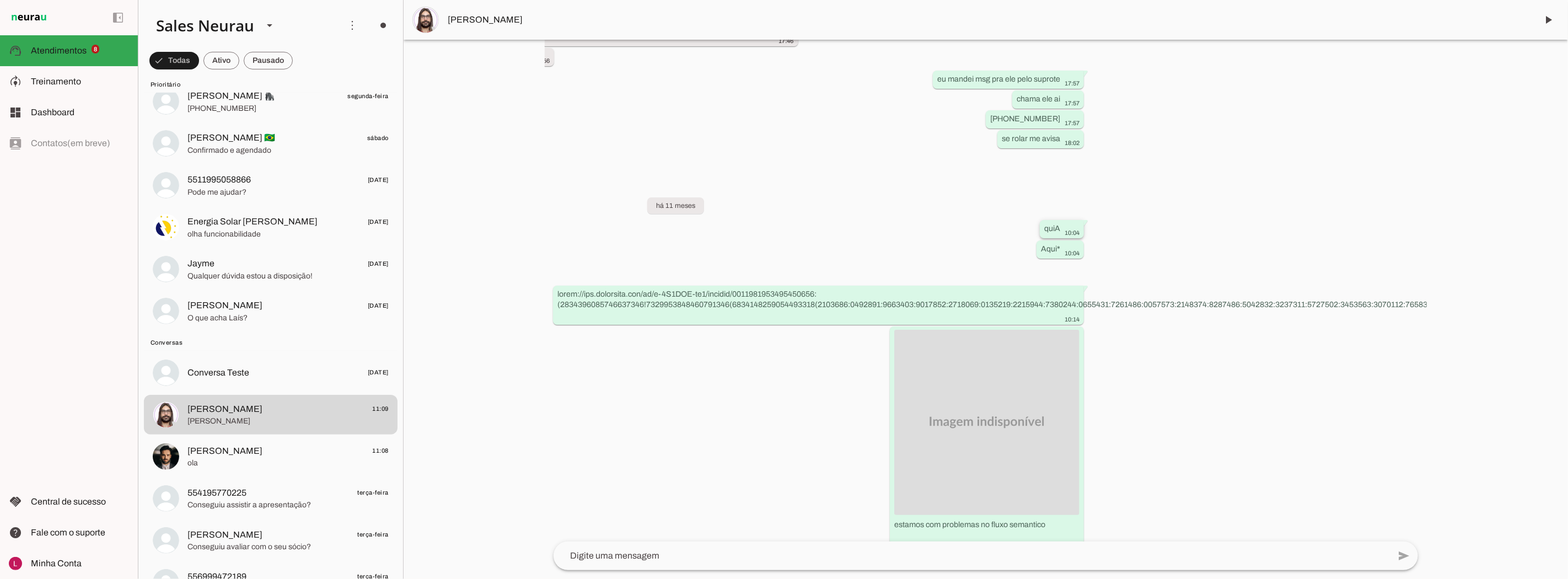
click at [1058, 237] on div "quiA 10:04" at bounding box center [1062, 230] width 36 height 14
click at [0, 0] on slot "quiA" at bounding box center [0, 0] width 0 height 0
click at [0, 0] on slot "Aqui*" at bounding box center [0, 0] width 0 height 0
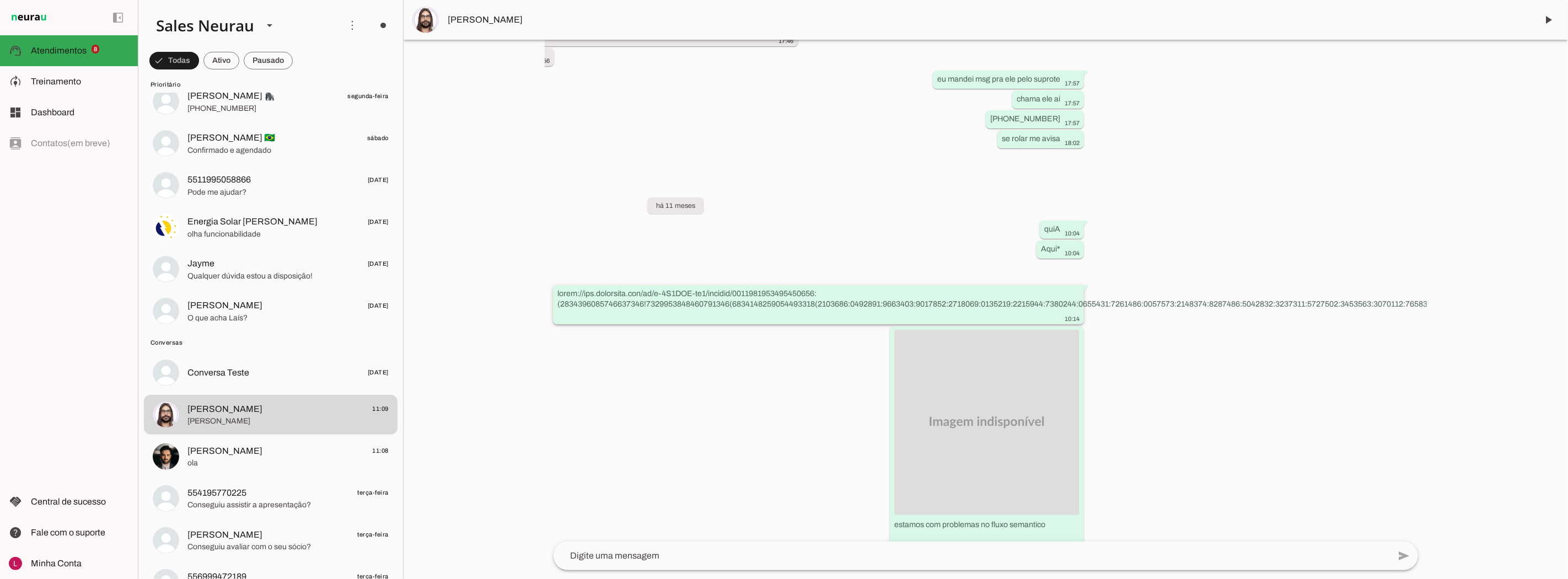
click at [0, 0] on slot at bounding box center [0, 0] width 0 height 0
click at [794, 323] on div "10:14" at bounding box center [819, 306] width 522 height 35
click at [244, 375] on span "Conversa Teste" at bounding box center [218, 372] width 62 height 13
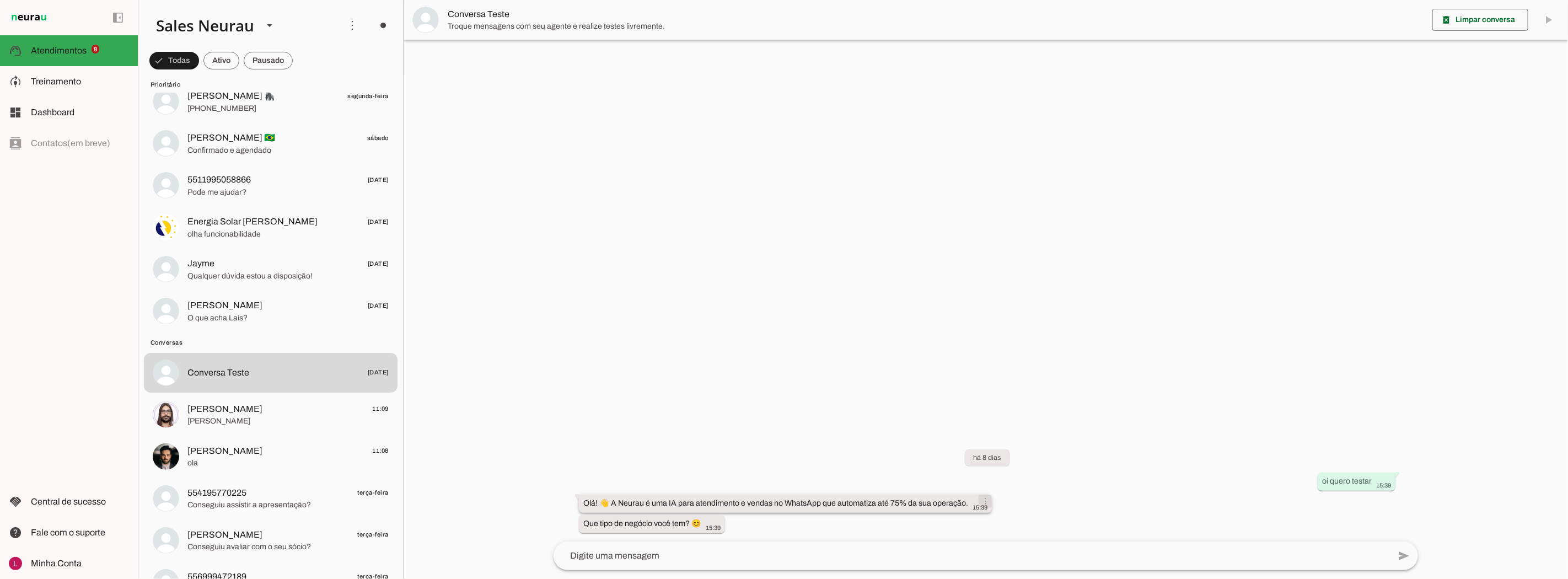
click at [981, 503] on span at bounding box center [985, 501] width 26 height 26
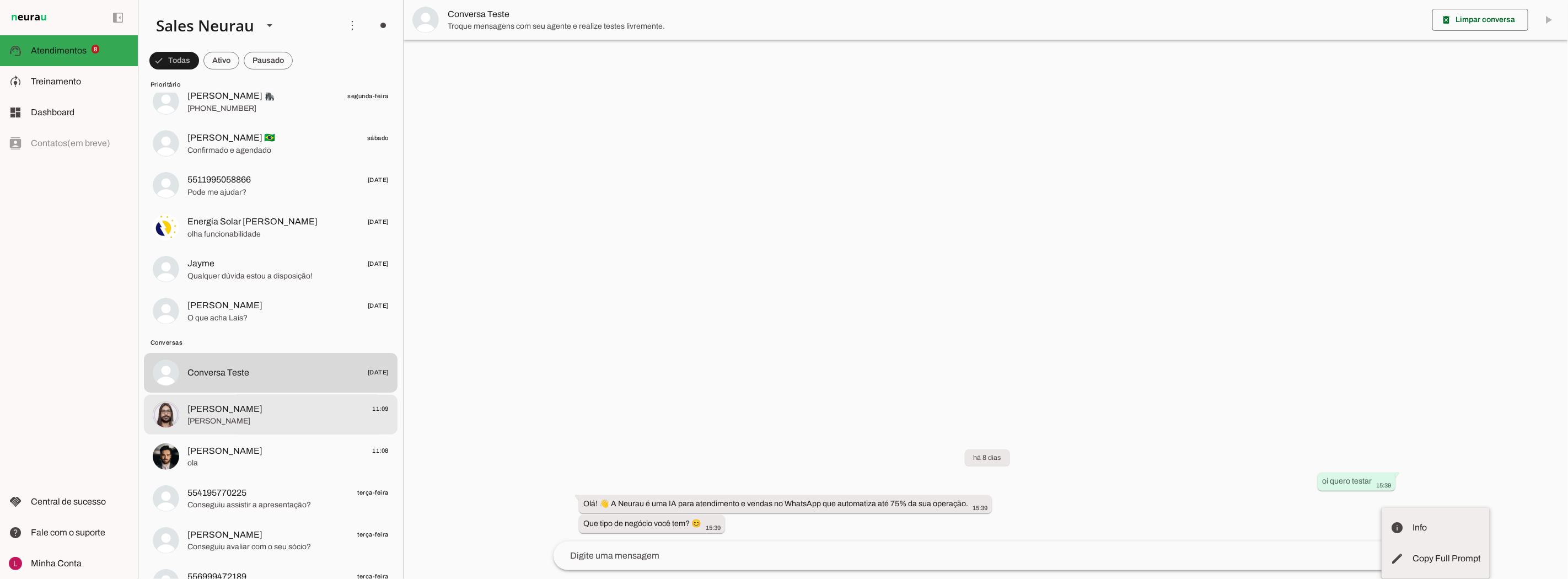
click at [270, 410] on span "[PERSON_NAME] 11:09" at bounding box center [288, 409] width 201 height 14
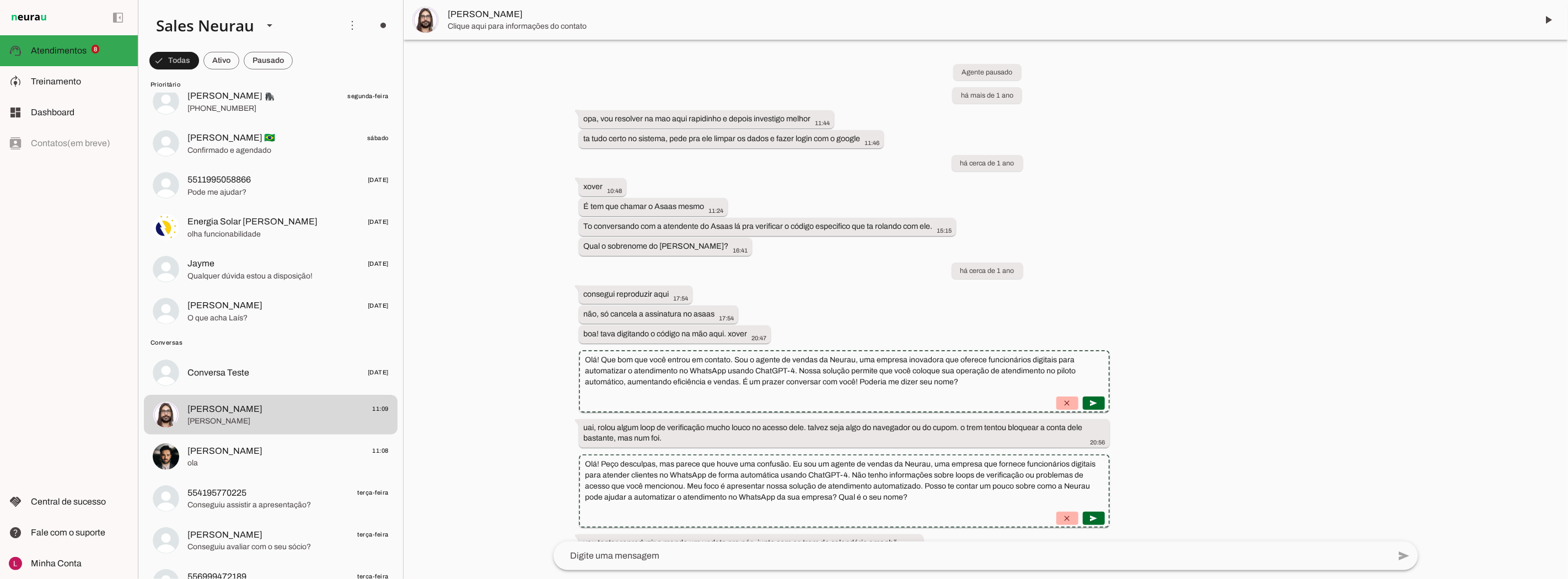
scroll to position [13324, 0]
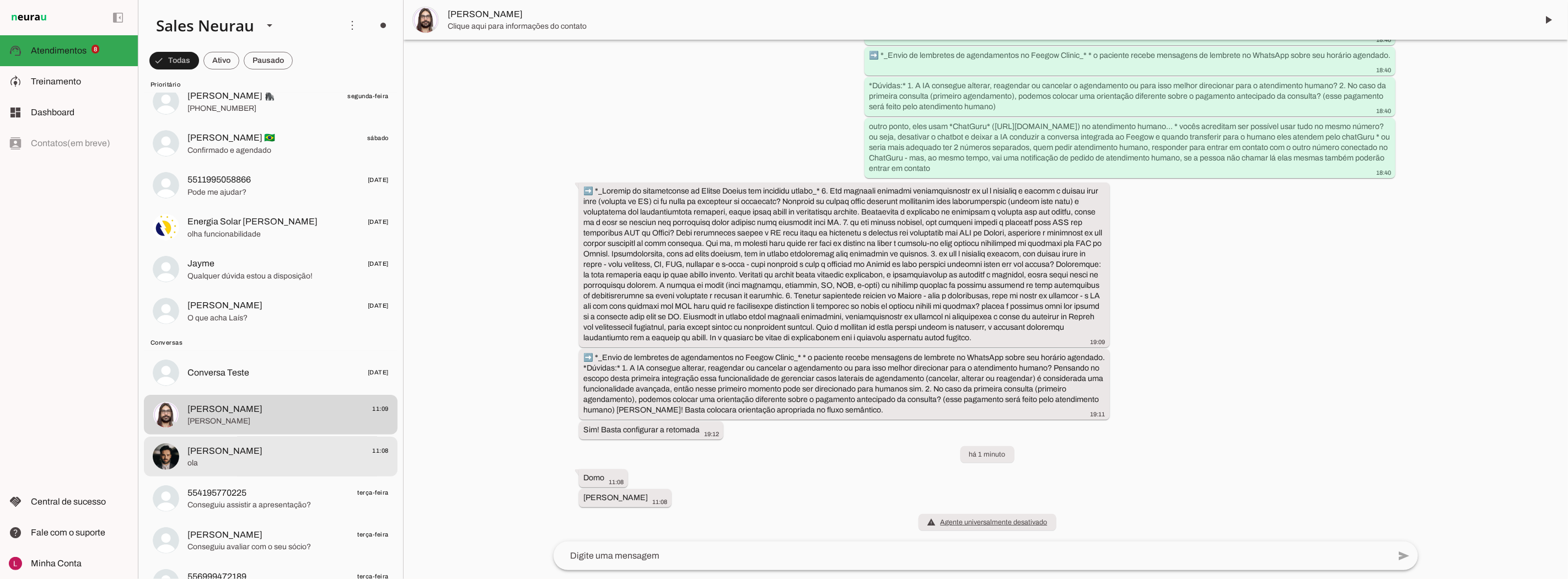
click at [298, 453] on span "[PERSON_NAME] 11:08" at bounding box center [288, 451] width 201 height 14
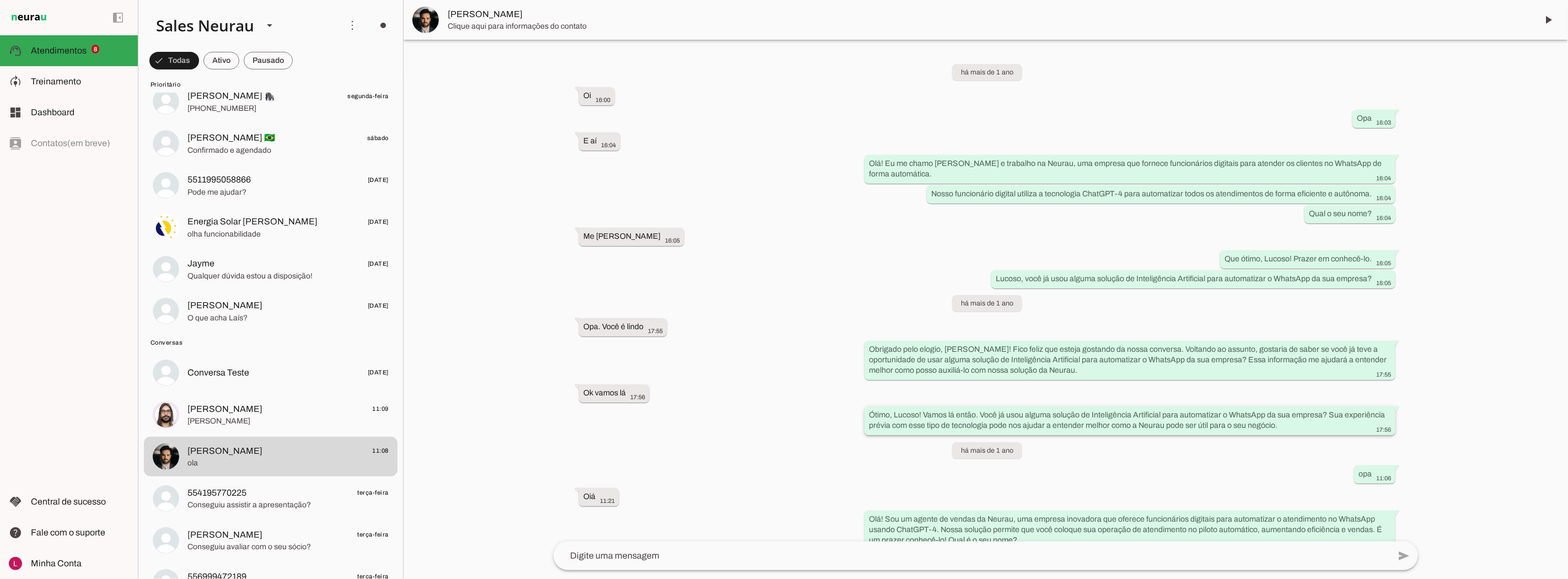
click at [0, 0] on slot "Ótimo, Lucoso! Vamos lá então. Você já usou alguma solução de Inteligência Arti…" at bounding box center [0, 0] width 0 height 0
click at [0, 0] on slot "Ok vamos lá more_vert" at bounding box center [0, 0] width 0 height 0
click at [638, 392] on span at bounding box center [643, 390] width 26 height 26
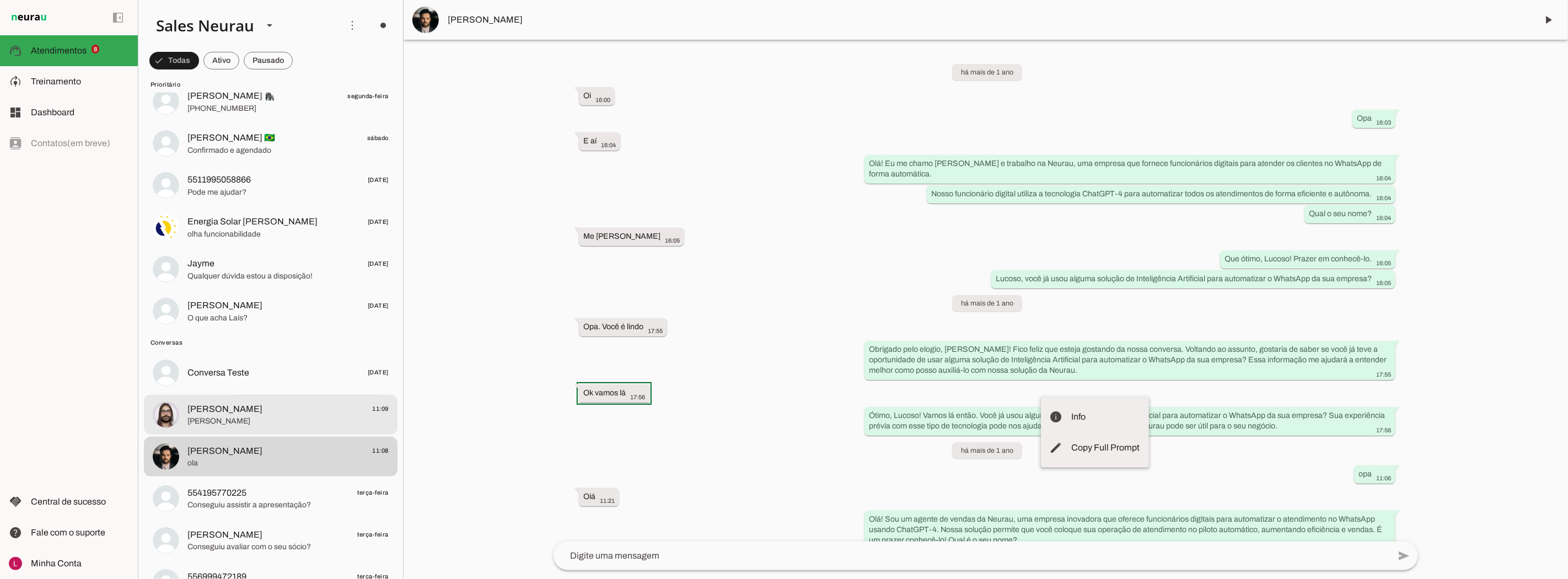
click at [277, 409] on span "[PERSON_NAME] 11:09" at bounding box center [288, 409] width 201 height 14
click at [361, 405] on span "[PERSON_NAME] 11:09" at bounding box center [288, 409] width 201 height 14
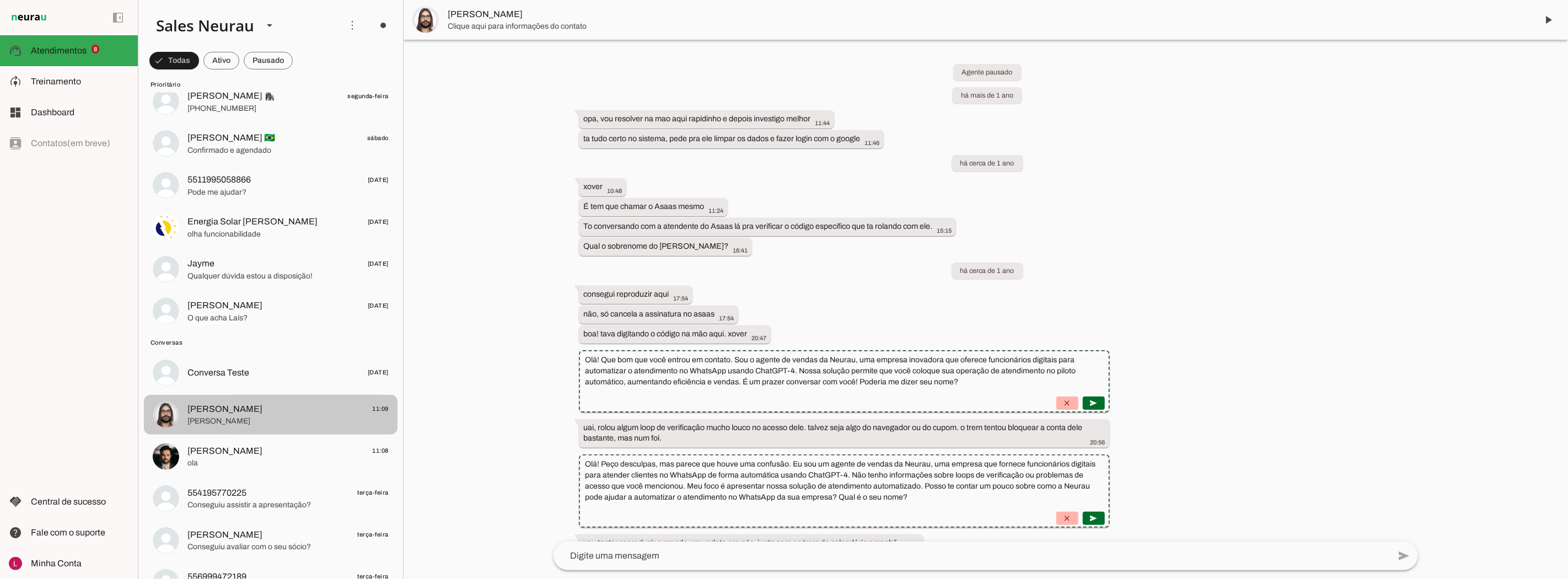
scroll to position [13324, 0]
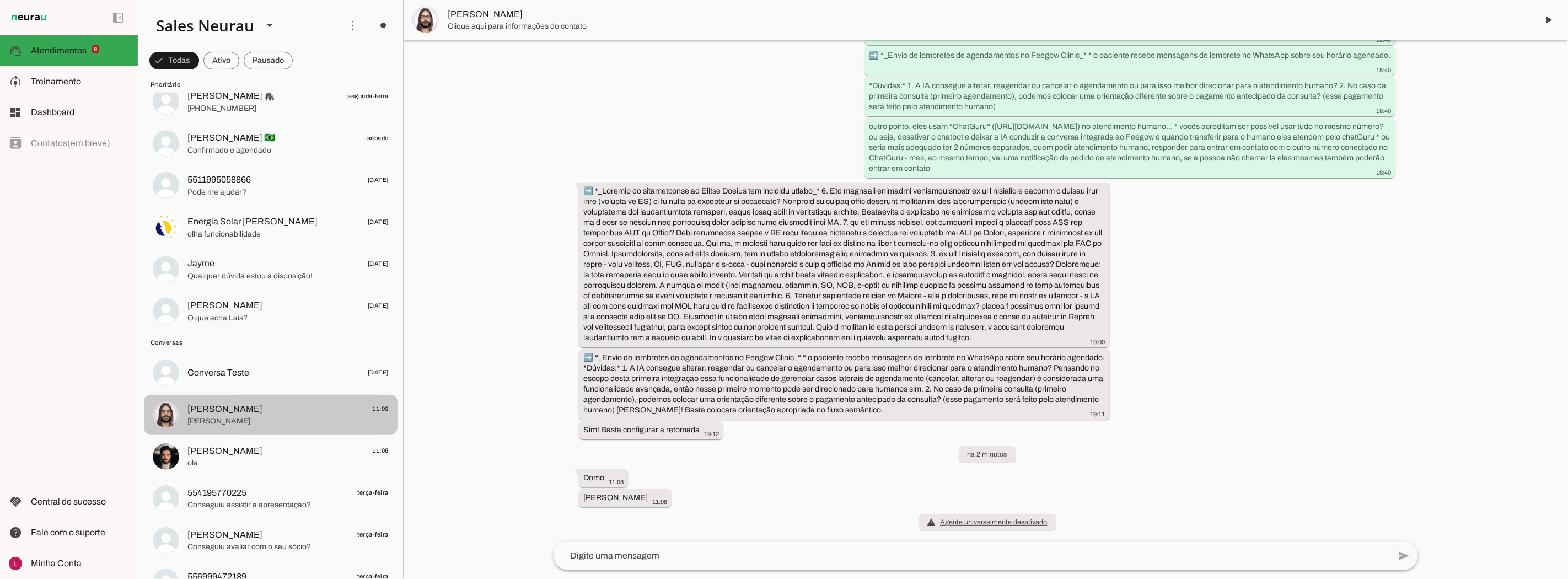
click at [214, 417] on span "[PERSON_NAME]" at bounding box center [288, 422] width 201 height 11
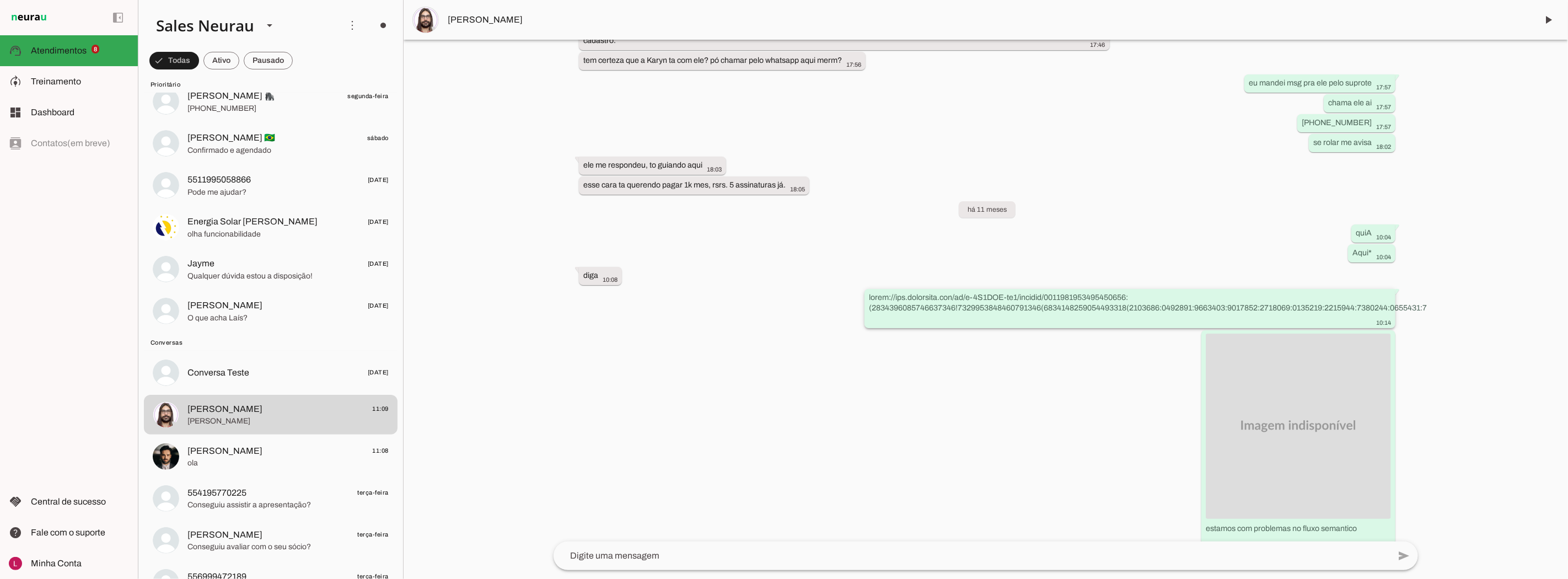
scroll to position [8343, 0]
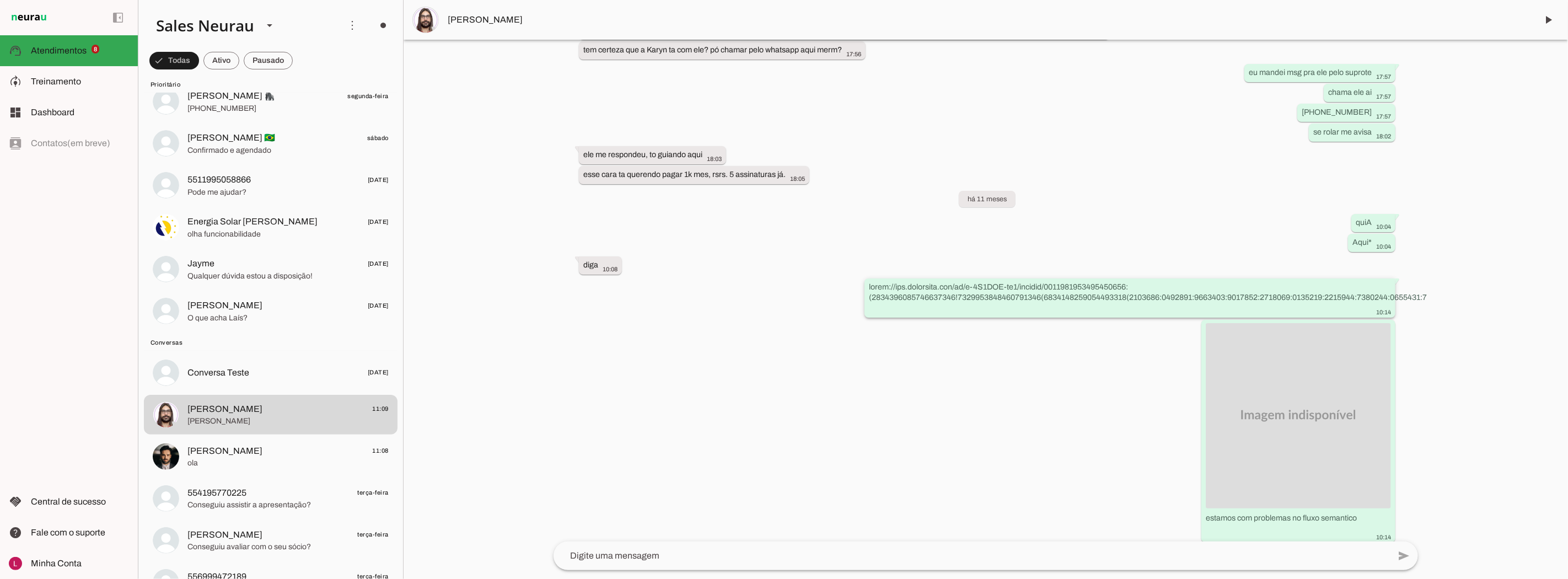
click at [0, 0] on slot at bounding box center [0, 0] width 0 height 0
click at [613, 275] on span at bounding box center [615, 262] width 26 height 26
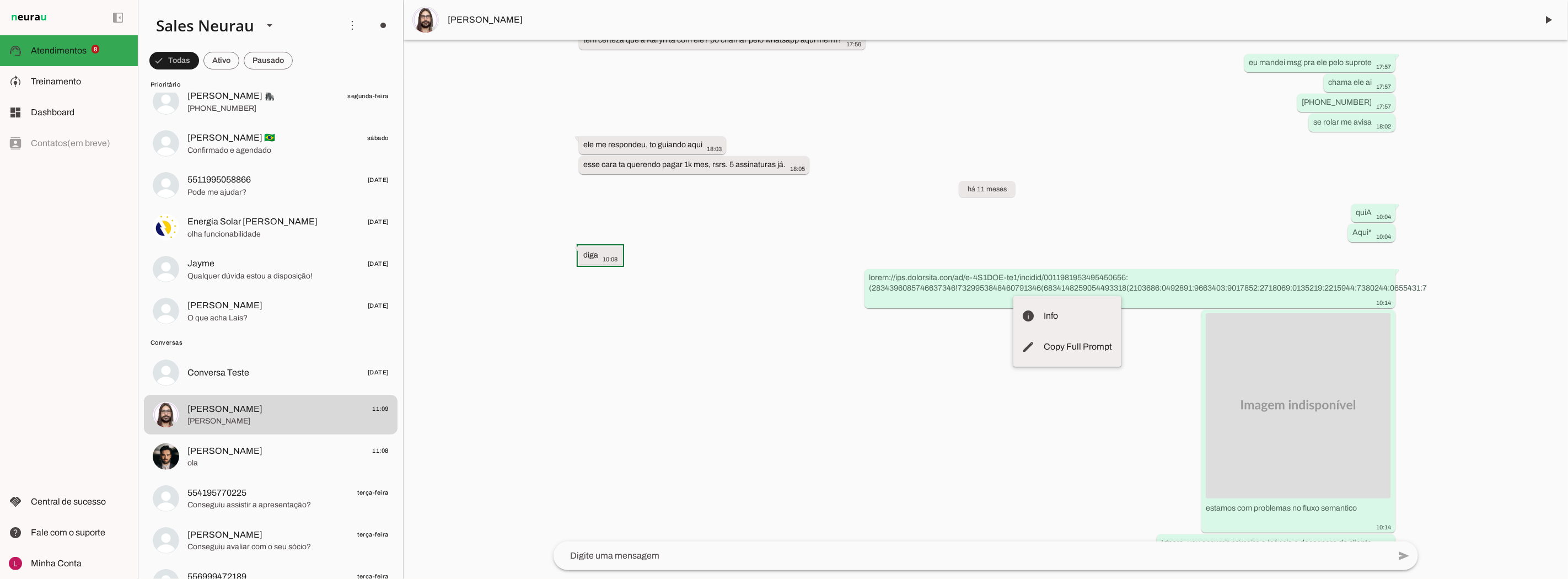
click at [978, 287] on div "Agente pausado há mais de 1 ano opa, vou resolver na mao aqui rapidinho e depoi…" at bounding box center [985, 290] width 882 height 502
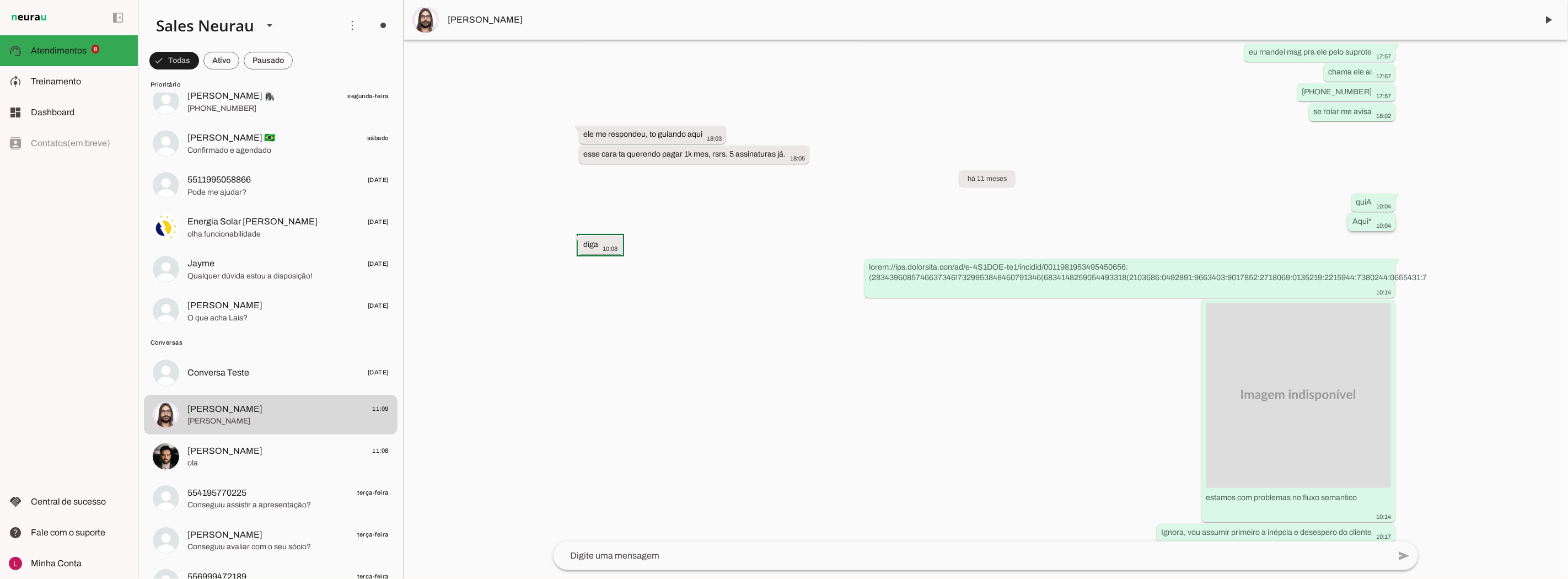
click at [0, 0] on slot "Aqui*" at bounding box center [0, 0] width 0 height 0
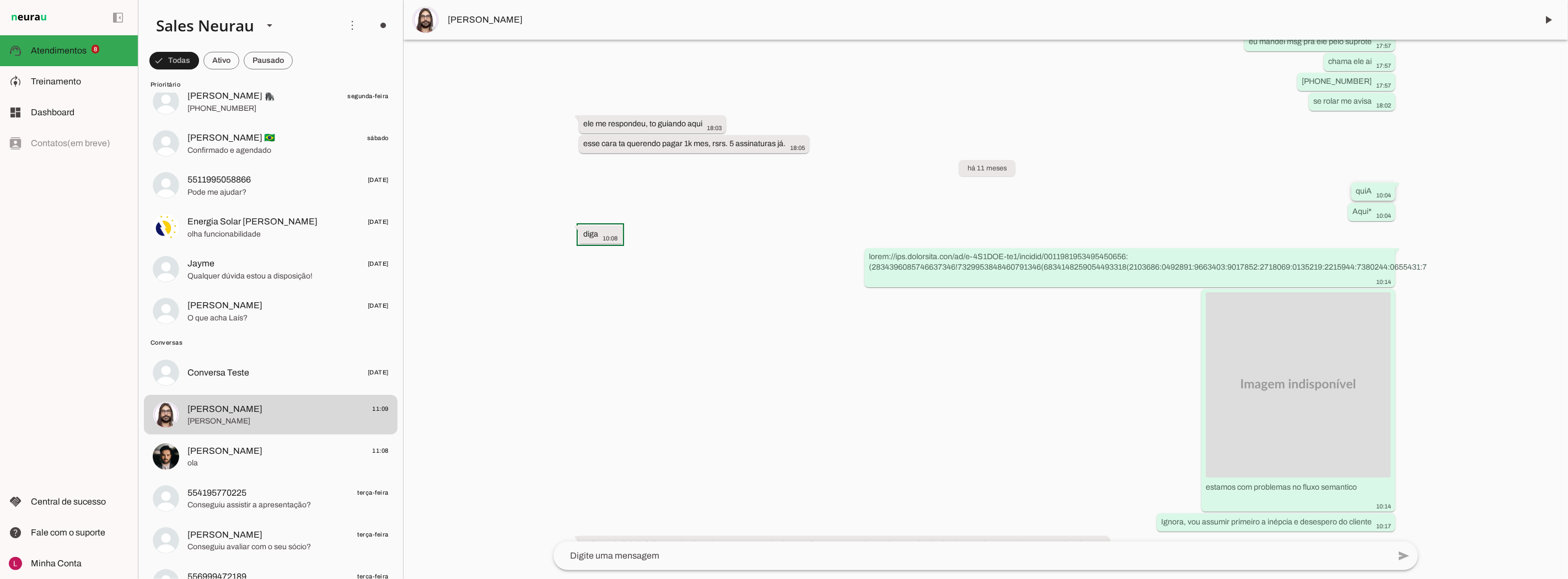
click at [1362, 200] on div "quiA 10:04" at bounding box center [1373, 193] width 36 height 14
click at [0, 0] on slot at bounding box center [0, 0] width 0 height 0
click at [969, 269] on div "Agente pausado há mais de 1 ano opa, vou resolver na mao aqui rapidinho e depoi…" at bounding box center [985, 290] width 882 height 502
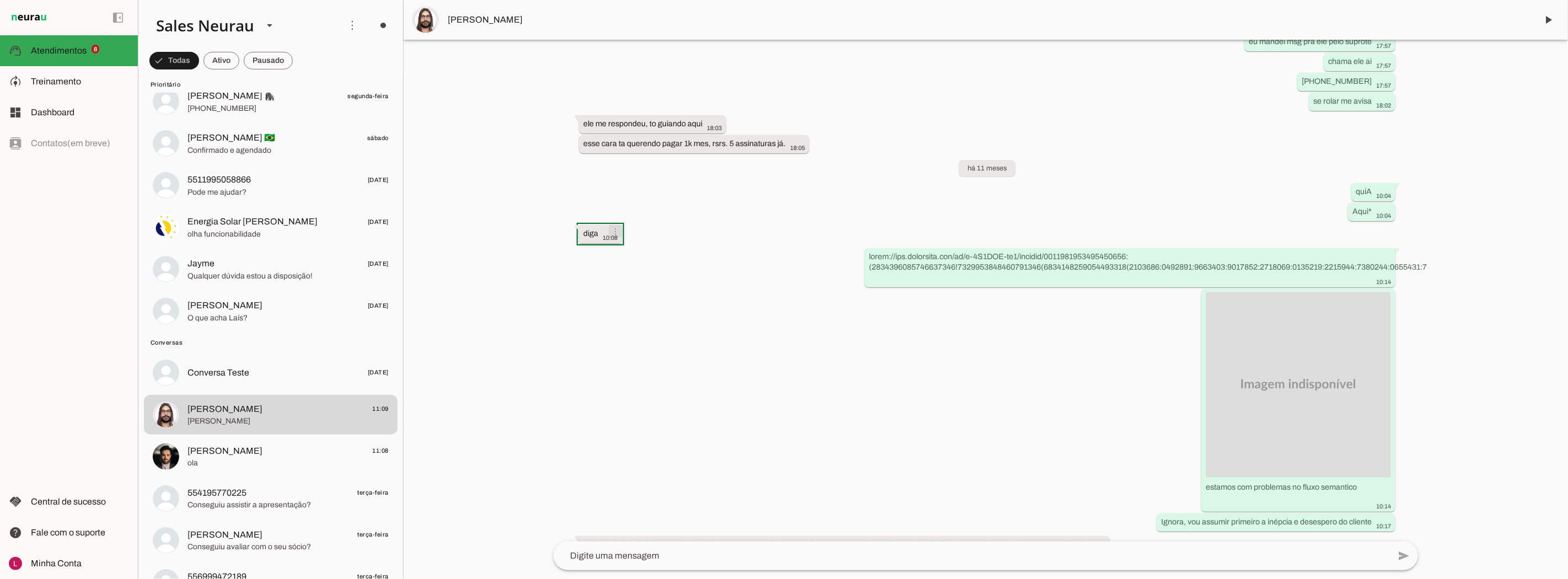
click at [614, 245] on span at bounding box center [615, 232] width 26 height 26
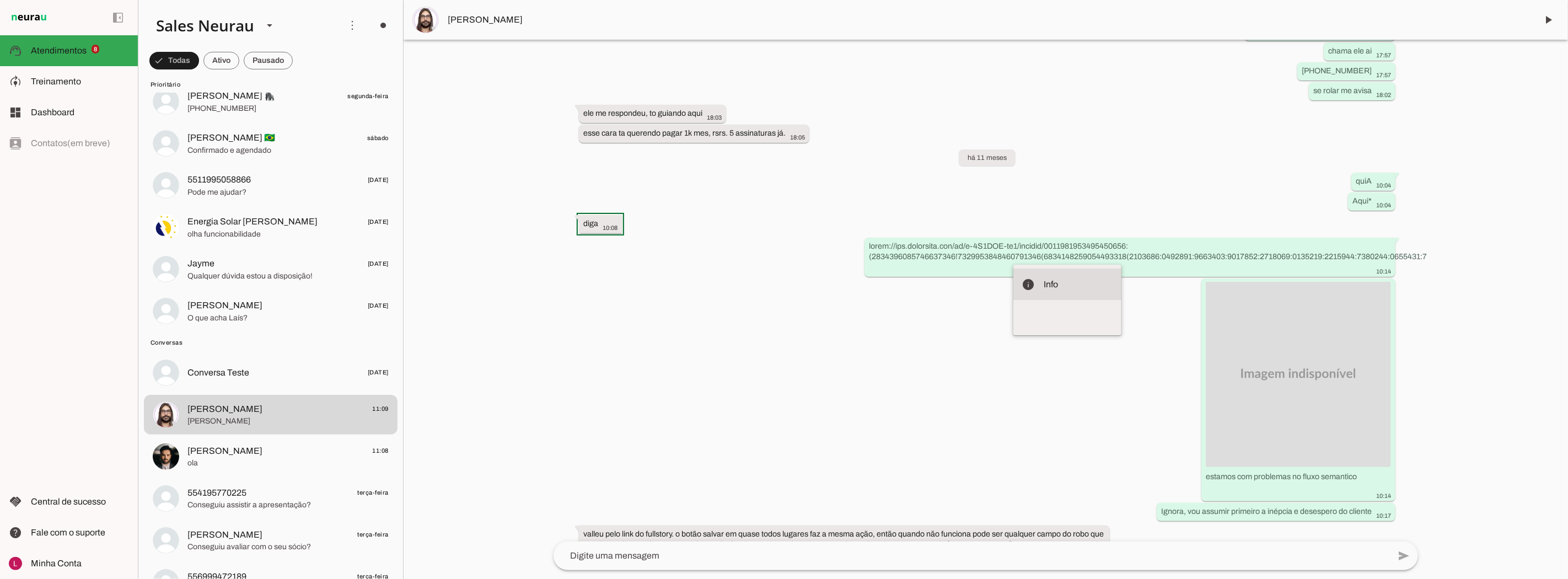
click at [0, 0] on slot "info" at bounding box center [0, 0] width 0 height 0
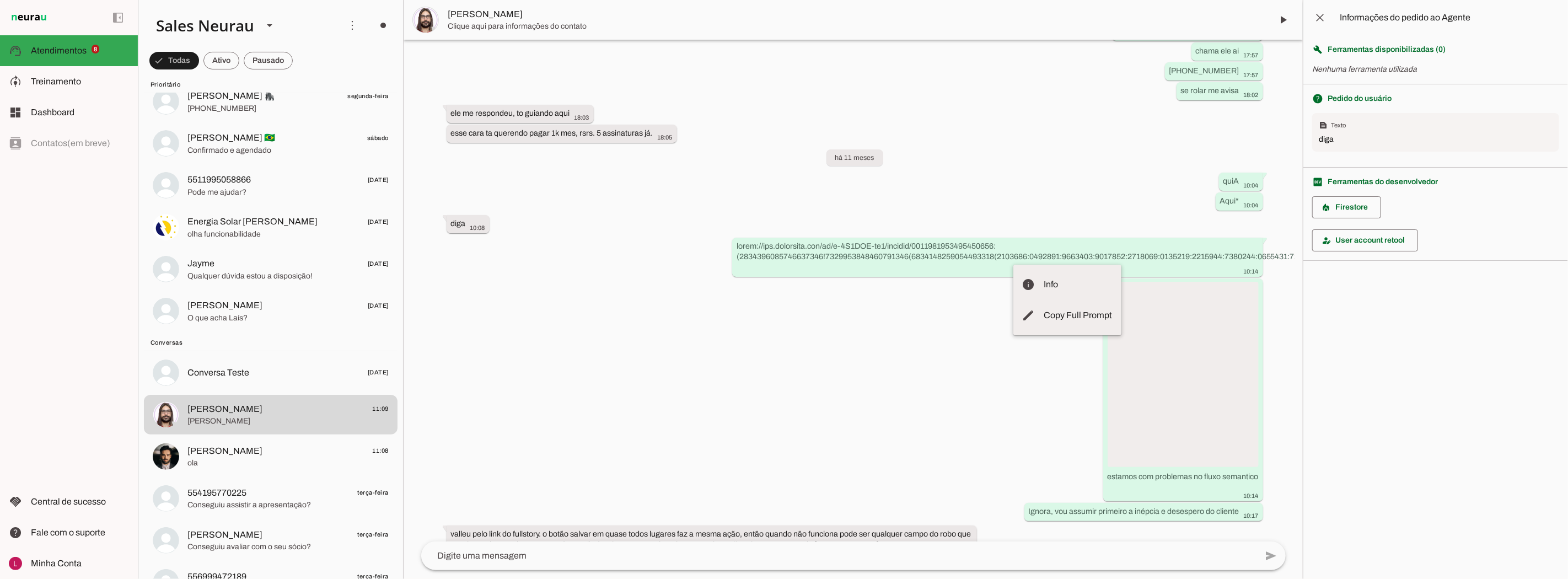
scroll to position [8395, 0]
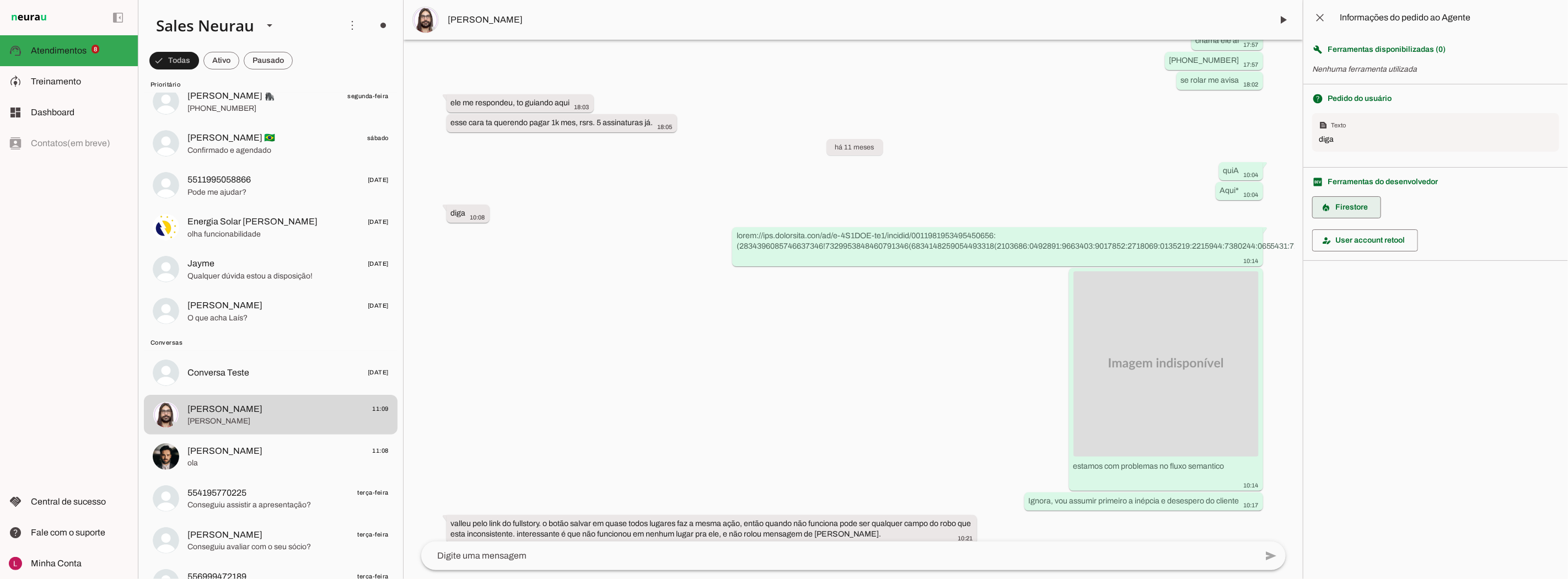
click at [1349, 208] on span at bounding box center [1346, 207] width 69 height 26
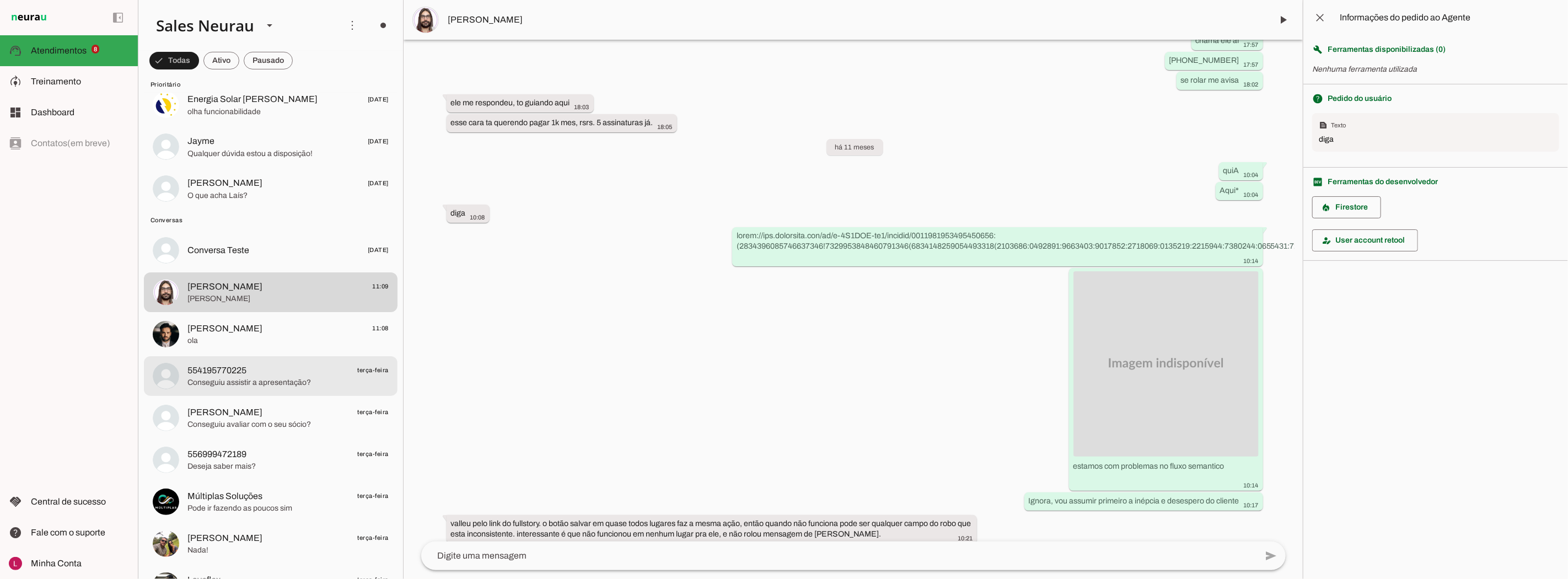
scroll to position [552, 0]
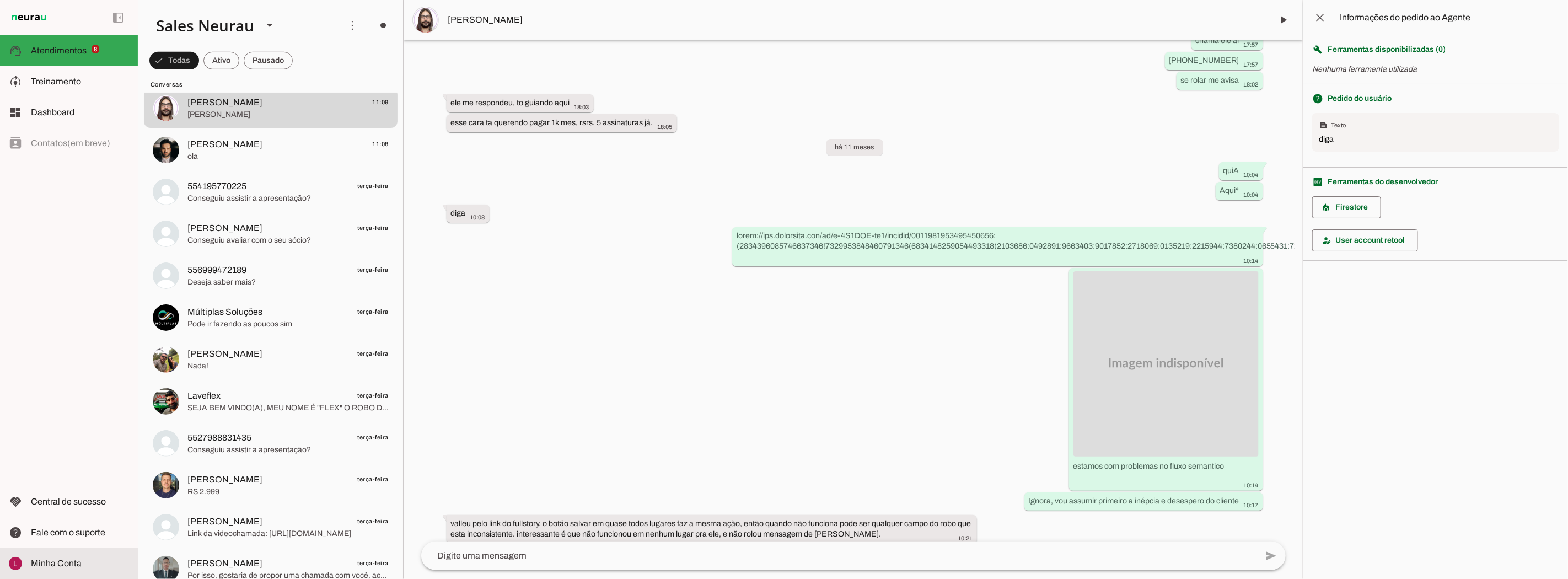
click at [59, 554] on md-item "Minha Conta Minha Conta" at bounding box center [69, 563] width 138 height 31
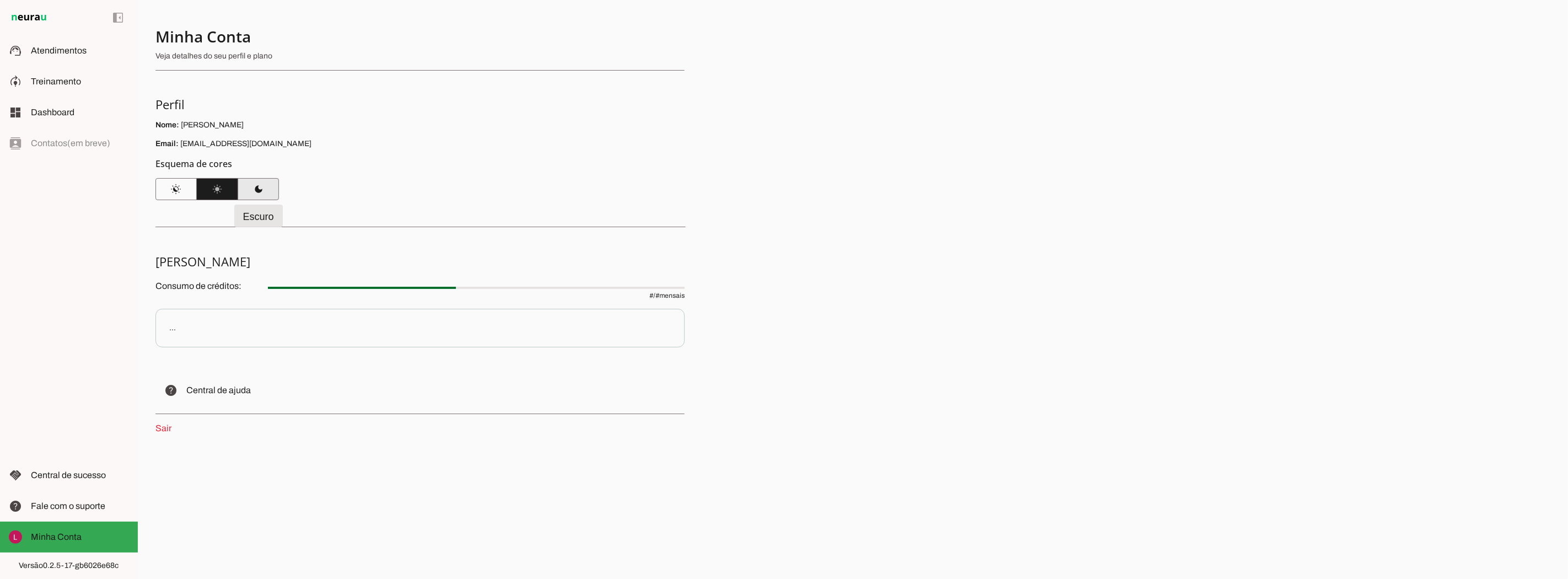
click at [259, 197] on span at bounding box center [259, 189] width 41 height 26
click at [72, 51] on span "Atendimentos" at bounding box center [58, 50] width 56 height 9
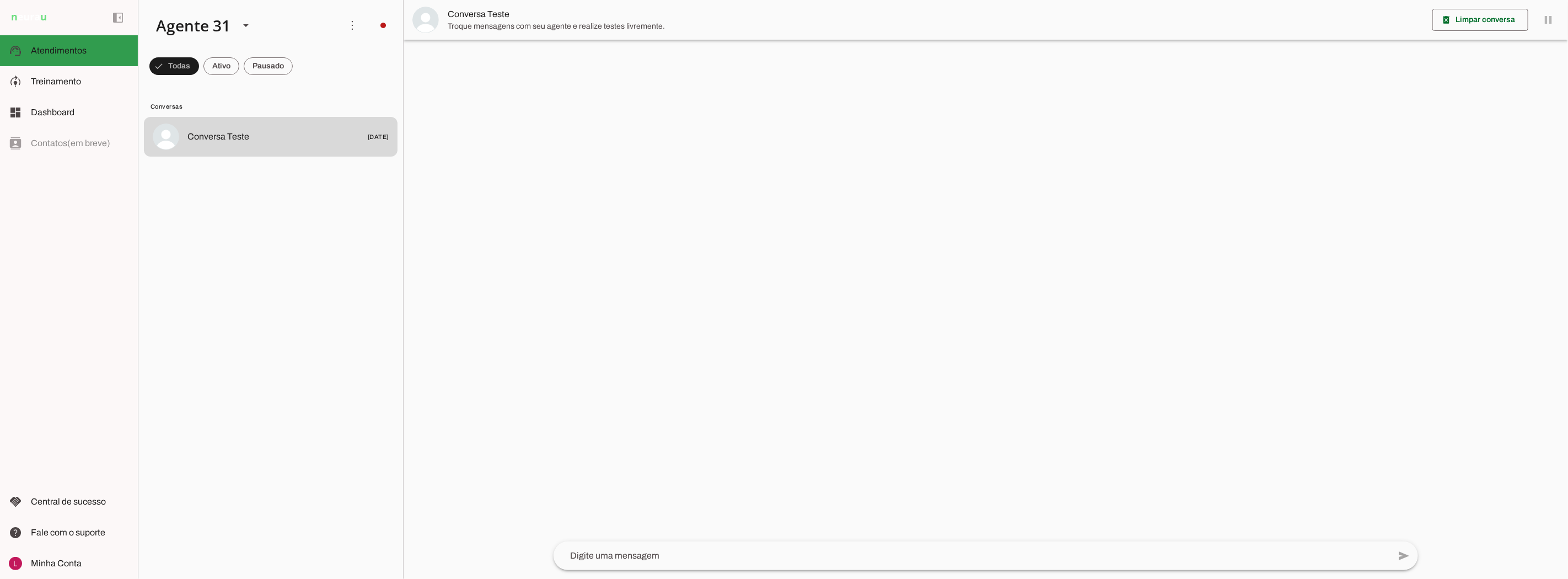
click at [67, 37] on md-item "support_agent Atendimentos Atendimentos" at bounding box center [69, 51] width 138 height 31
click at [185, 28] on div "Agente 31" at bounding box center [189, 26] width 83 height 37
click at [0, 0] on slot "Sales Neurau" at bounding box center [0, 0] width 0 height 0
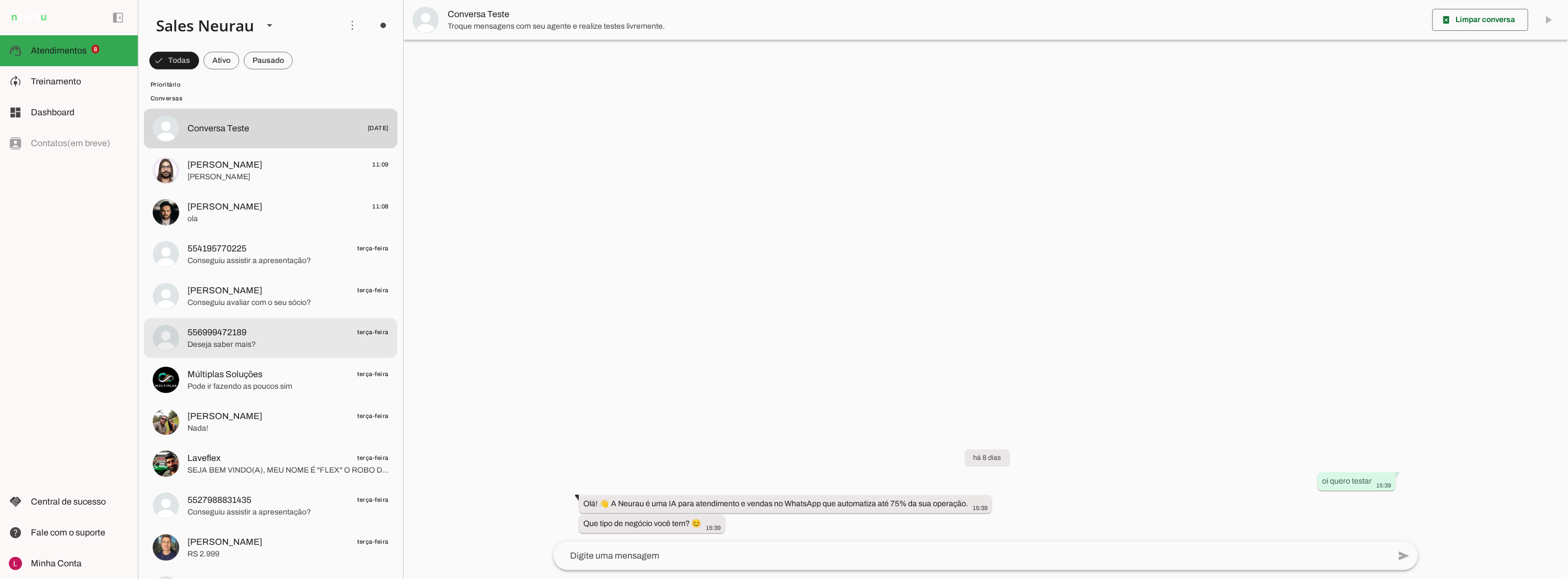
scroll to position [490, 0]
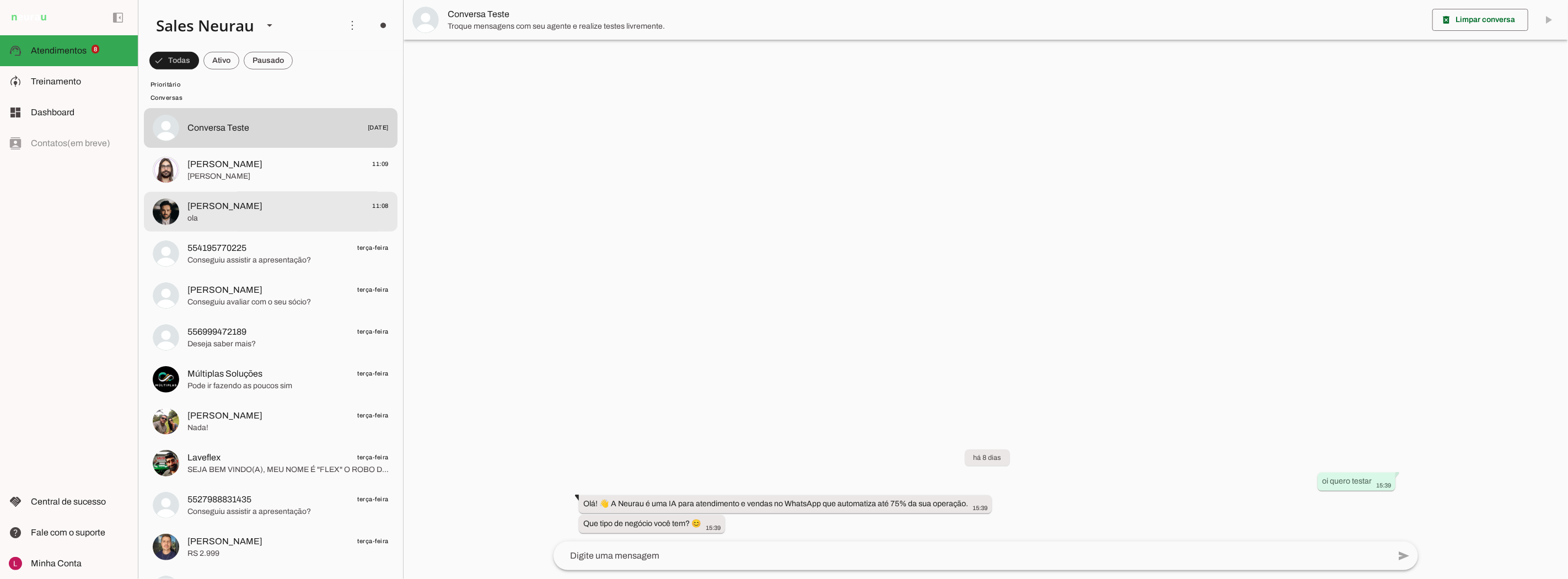
click at [233, 203] on span "[PERSON_NAME]" at bounding box center [225, 206] width 75 height 13
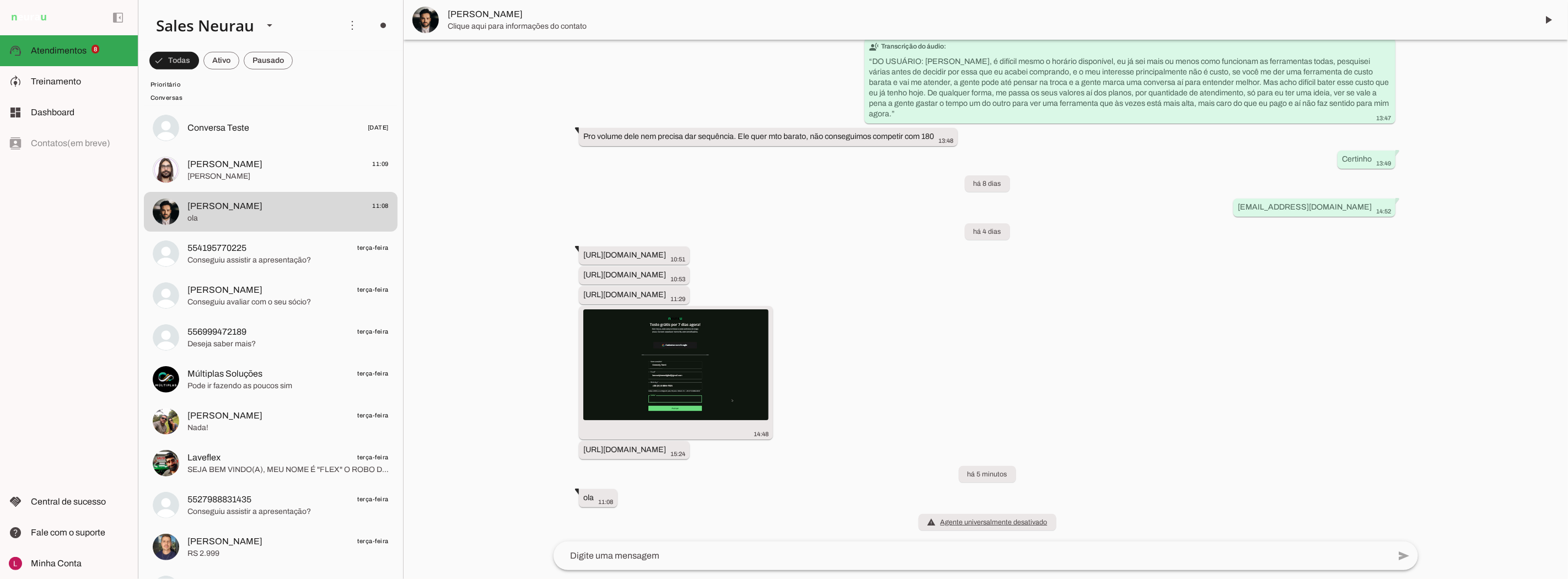
scroll to position [23289, 0]
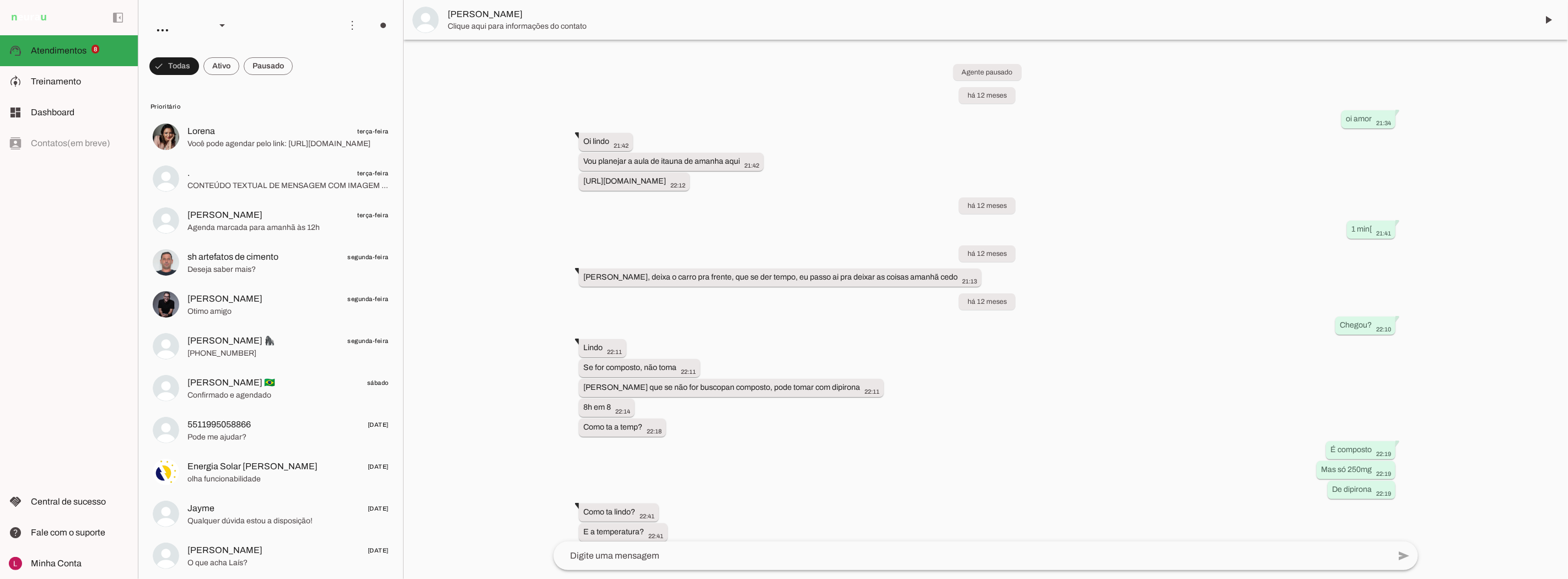
scroll to position [441, 0]
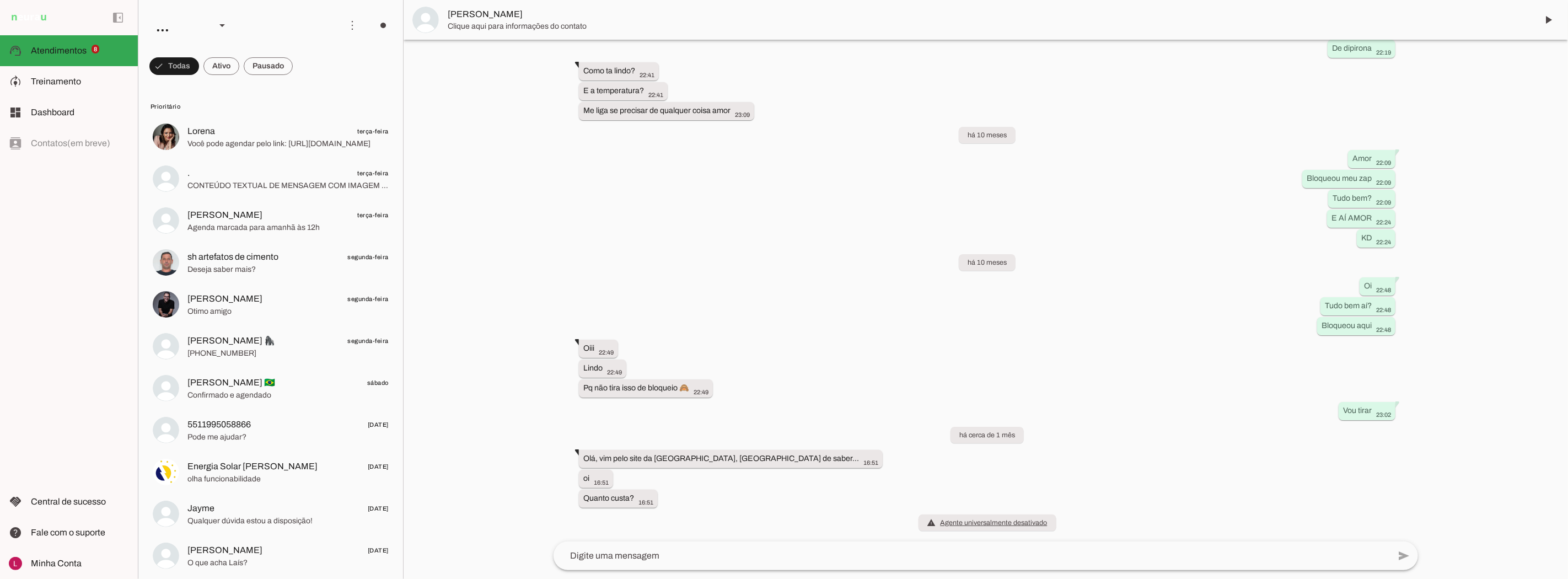
click at [1348, 168] on textarea at bounding box center [1372, 159] width 47 height 18
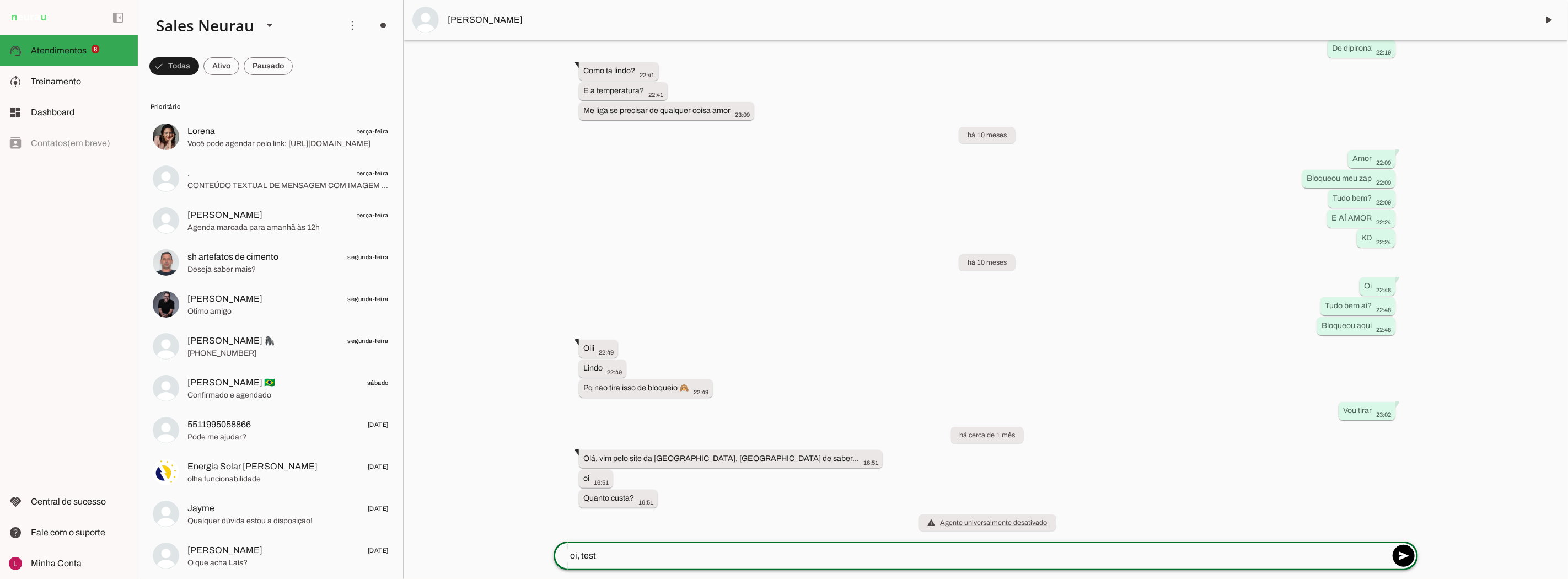
type textarea "oi, teste"
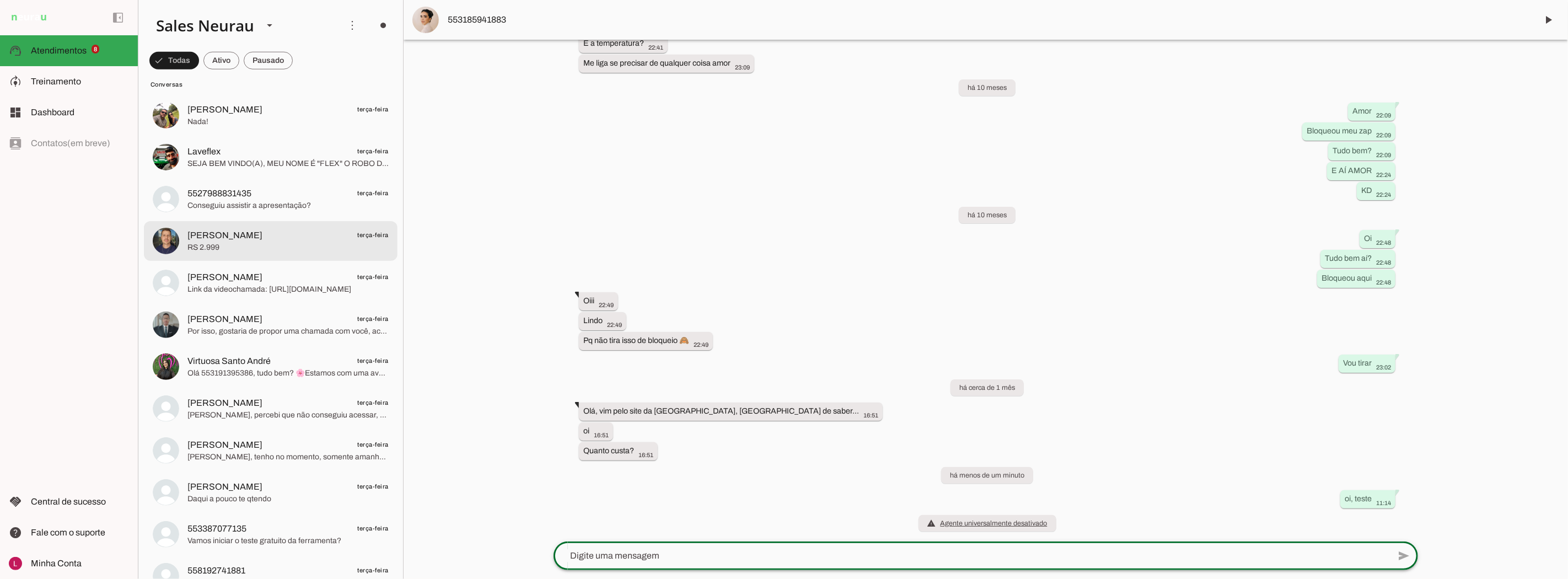
scroll to position [796, 0]
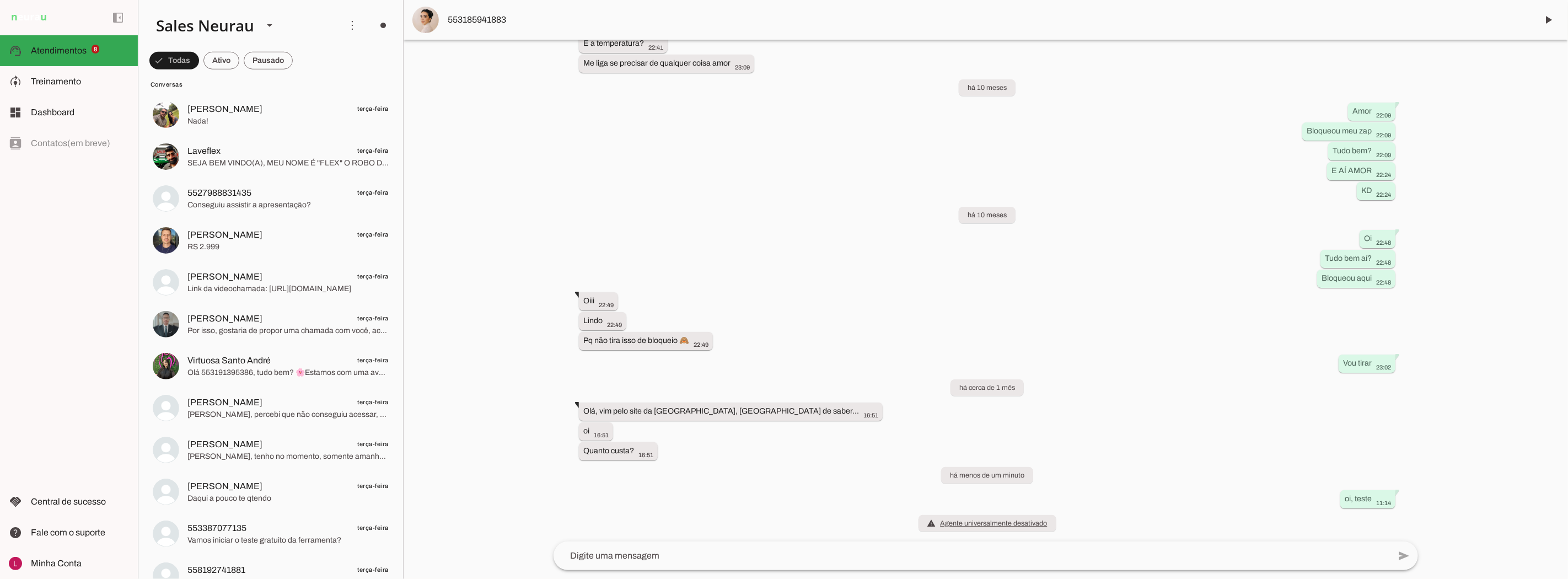
click at [576, 342] on div "Agente pausado há 12 meses oi amor 21:34 Oi lindo 21:42 more_vert Vou planejar …" at bounding box center [985, 290] width 882 height 502
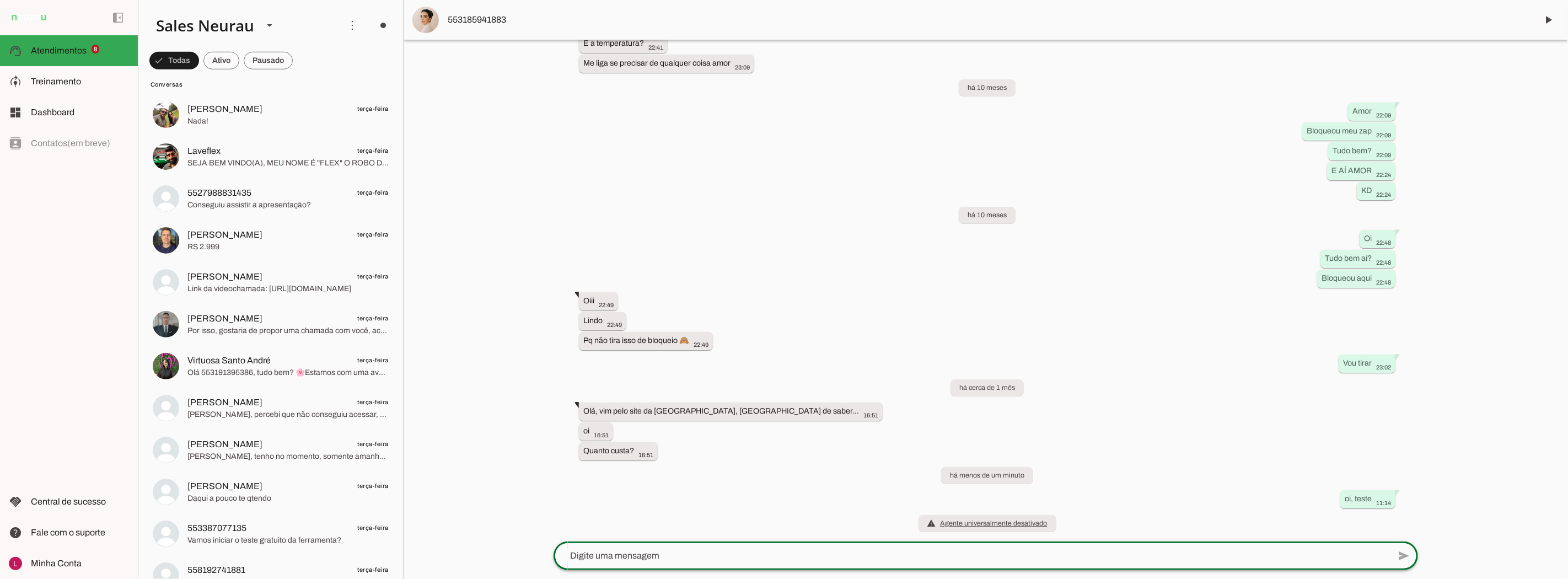
click at [527, 305] on div at bounding box center [985, 289] width 1165 height 579
click at [535, 307] on div at bounding box center [985, 289] width 1165 height 579
click at [590, 348] on div "Agente pausado há 12 meses oi amor 21:34 Oi lindo 21:42 more_vert Vou planejar …" at bounding box center [985, 290] width 882 height 502
click at [252, 148] on span "Laveflex terça-feira" at bounding box center [288, 151] width 201 height 14
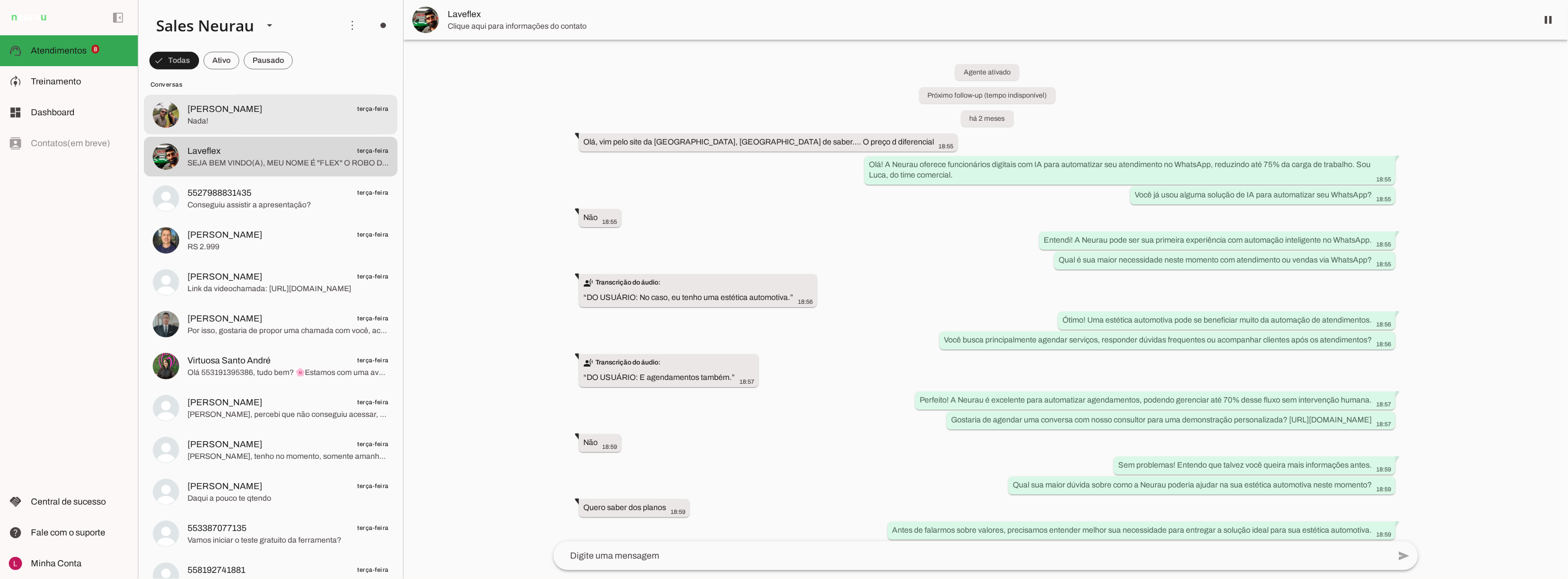
click at [258, 132] on md-item "Wesley Furtado terça-feira Nada!" at bounding box center [270, 115] width 254 height 40
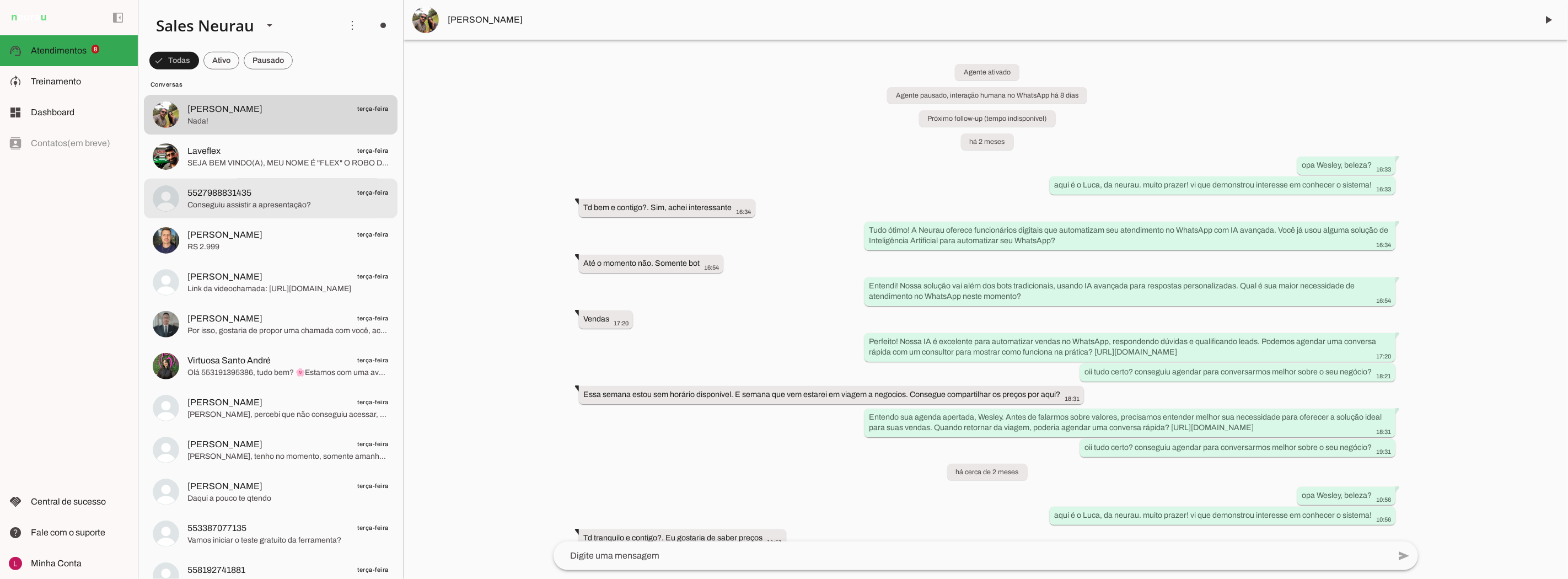
click at [279, 200] on span "Conseguiu assistir a apresentação?" at bounding box center [288, 205] width 201 height 11
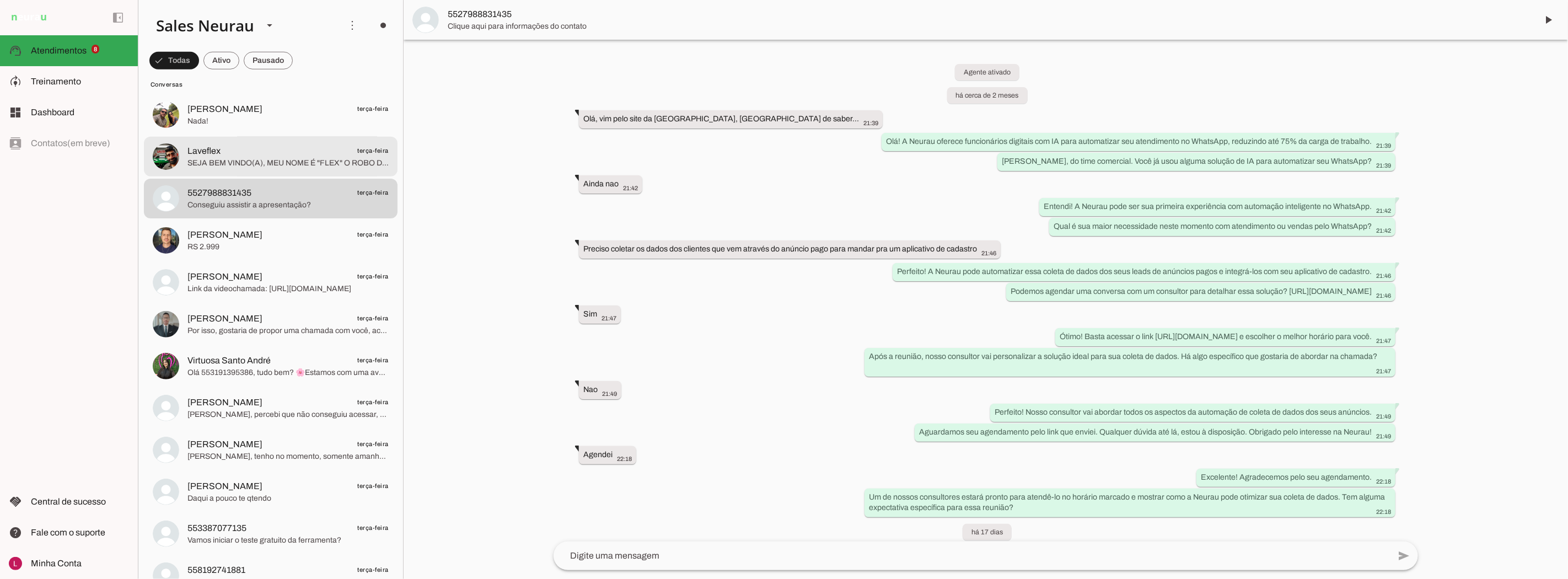
scroll to position [351, 0]
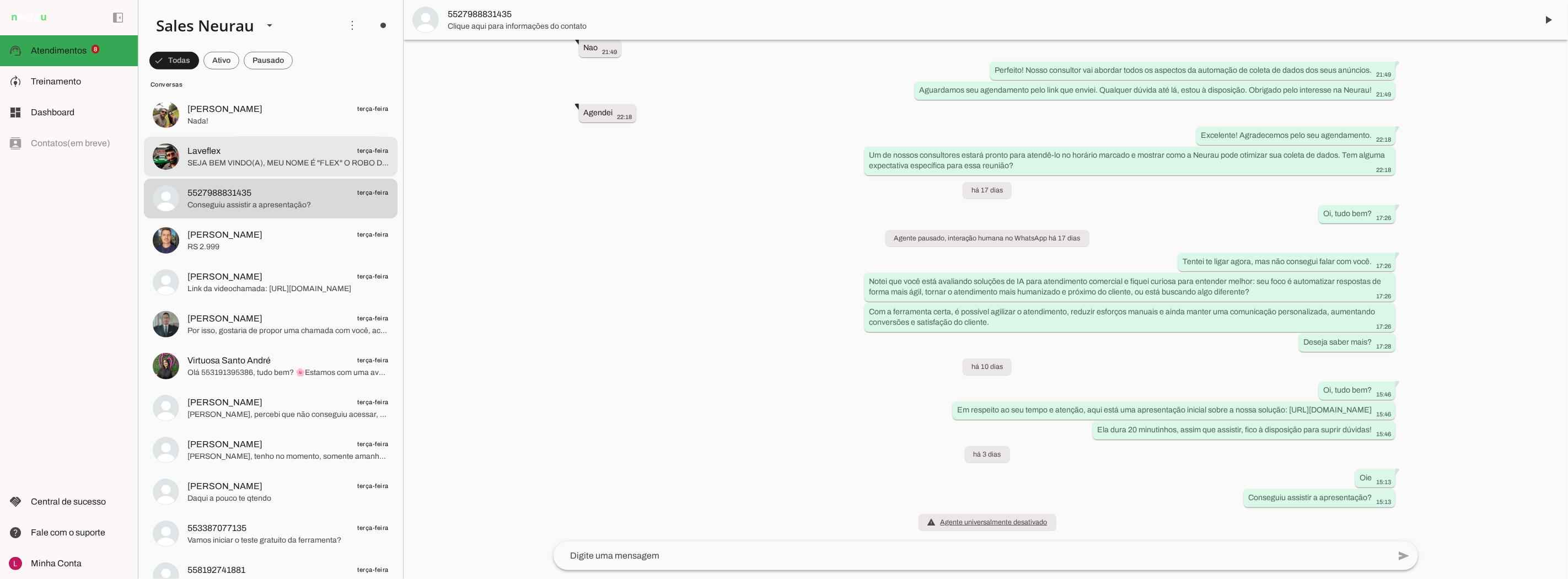
click at [285, 161] on span "SEJA BEM VINDO(A), MEU NOME É "FLEX" O ROBO DA LAVEFLEX VOU TE AUXILIAR NO ATEN…" at bounding box center [288, 163] width 201 height 11
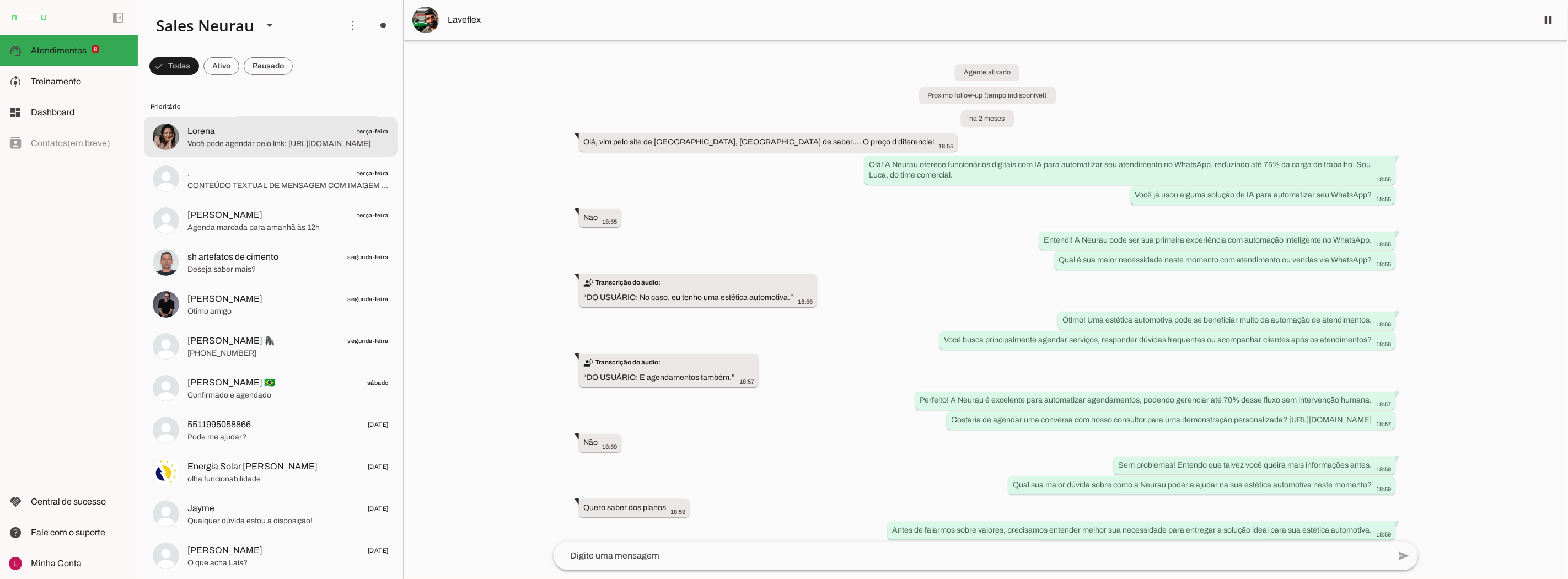
click at [223, 132] on span "Lorena terça-feira" at bounding box center [288, 132] width 201 height 14
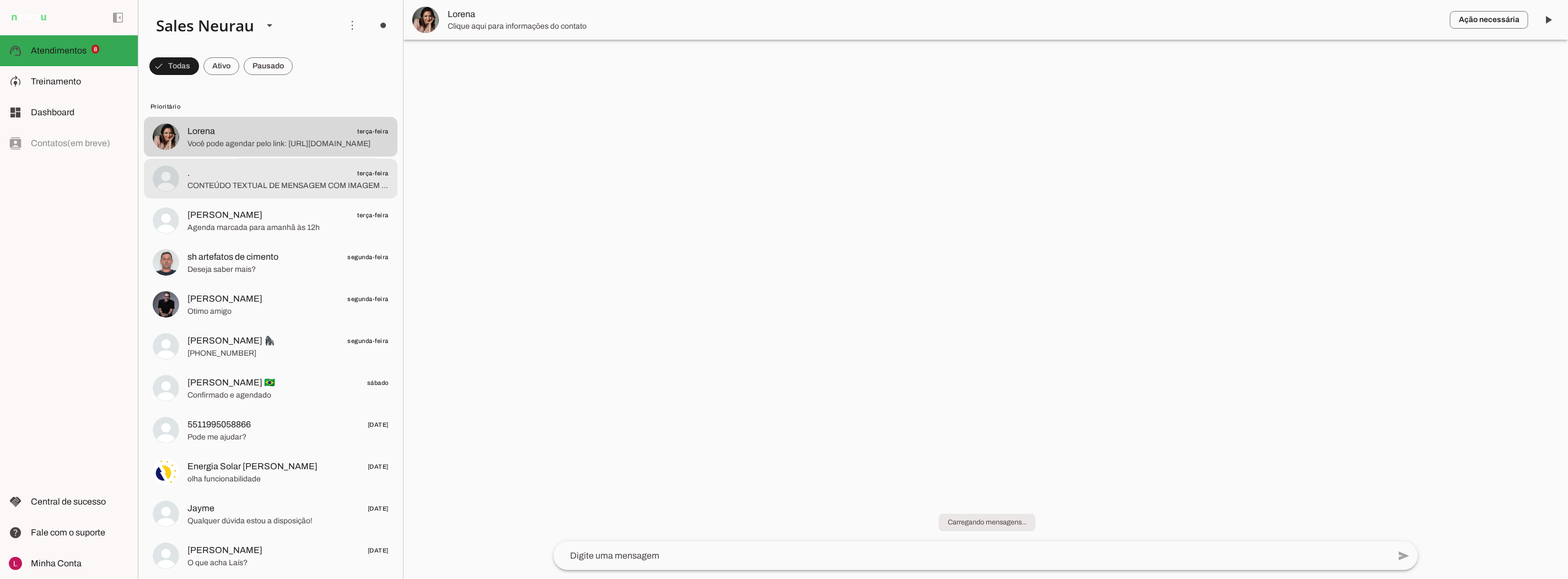
click at [242, 167] on span ". terça-feira" at bounding box center [288, 173] width 201 height 14
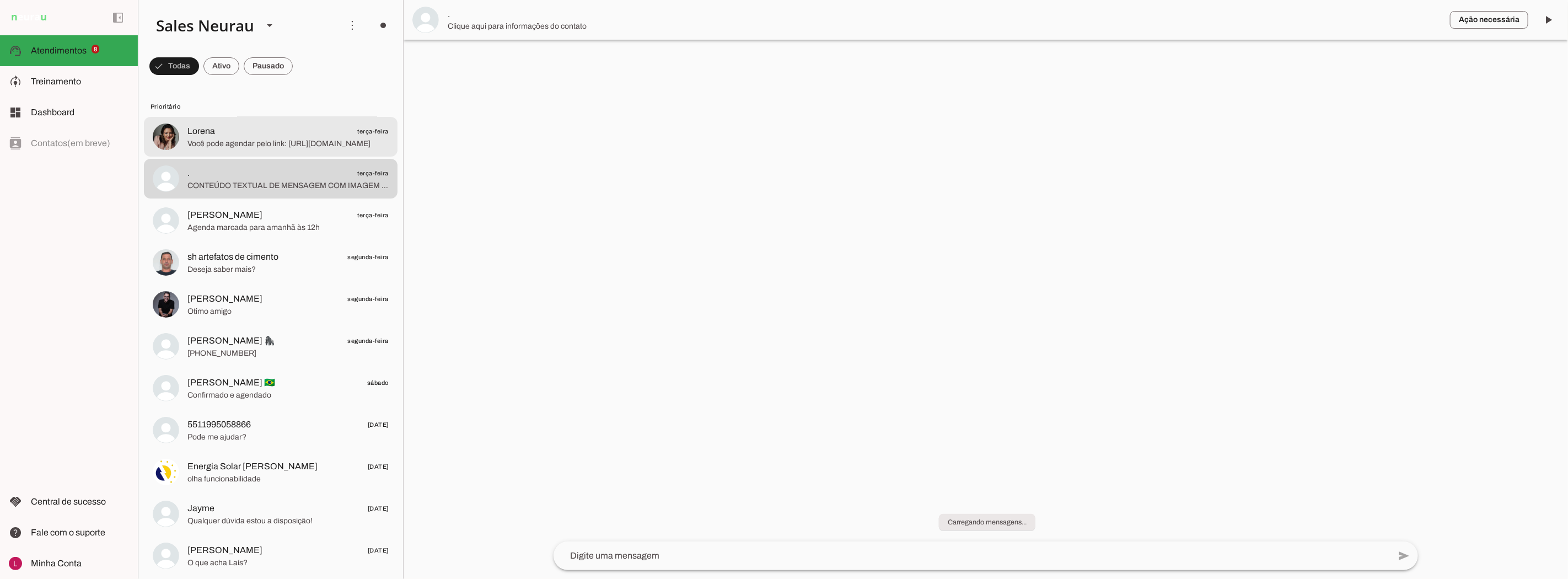
click at [257, 141] on span "Você pode agendar pelo link: [URL][DOMAIN_NAME]" at bounding box center [288, 144] width 201 height 11
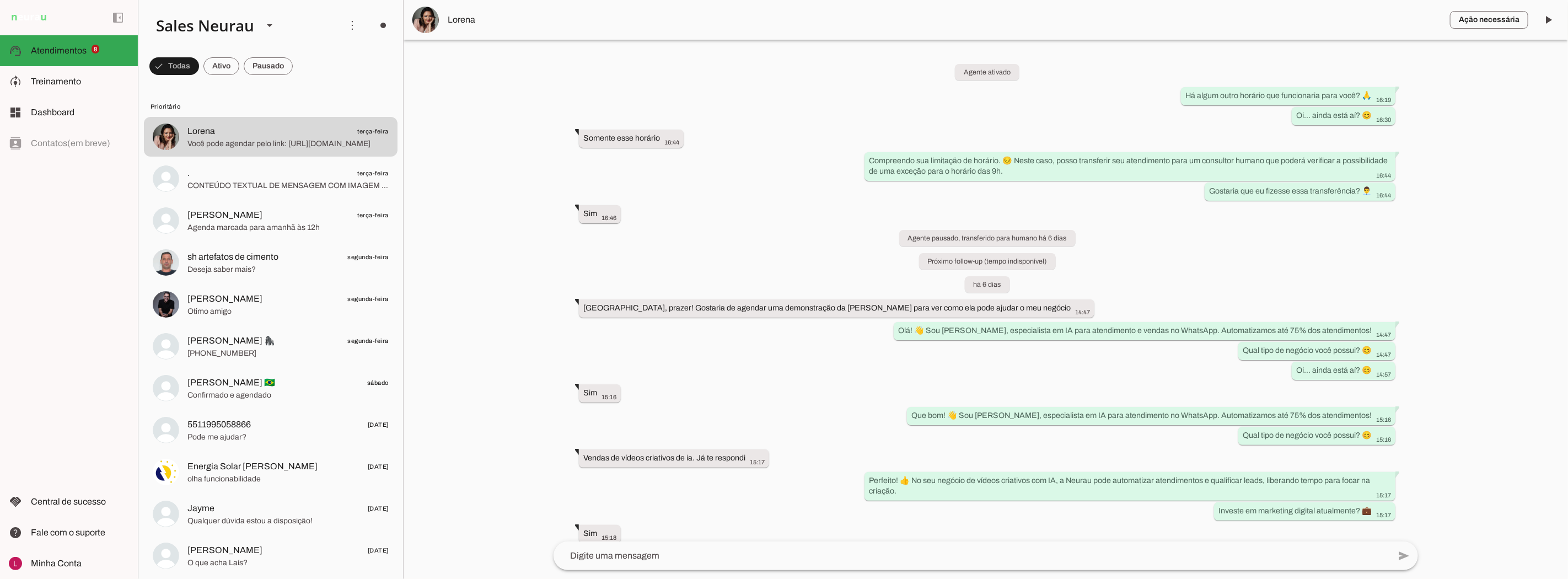
click at [746, 277] on div "Agente ativado Há algum outro horário que funcionaria para você? 🙏 16:19 Oi... …" at bounding box center [985, 290] width 882 height 502
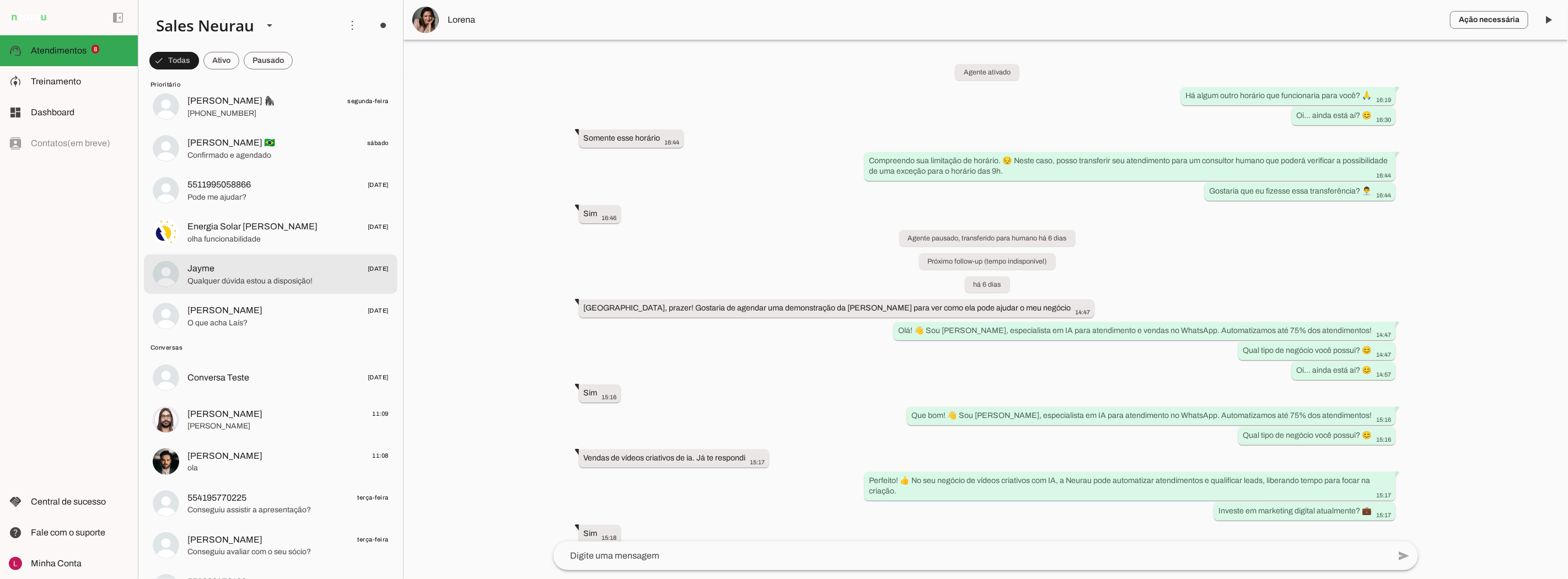
scroll to position [245, 0]
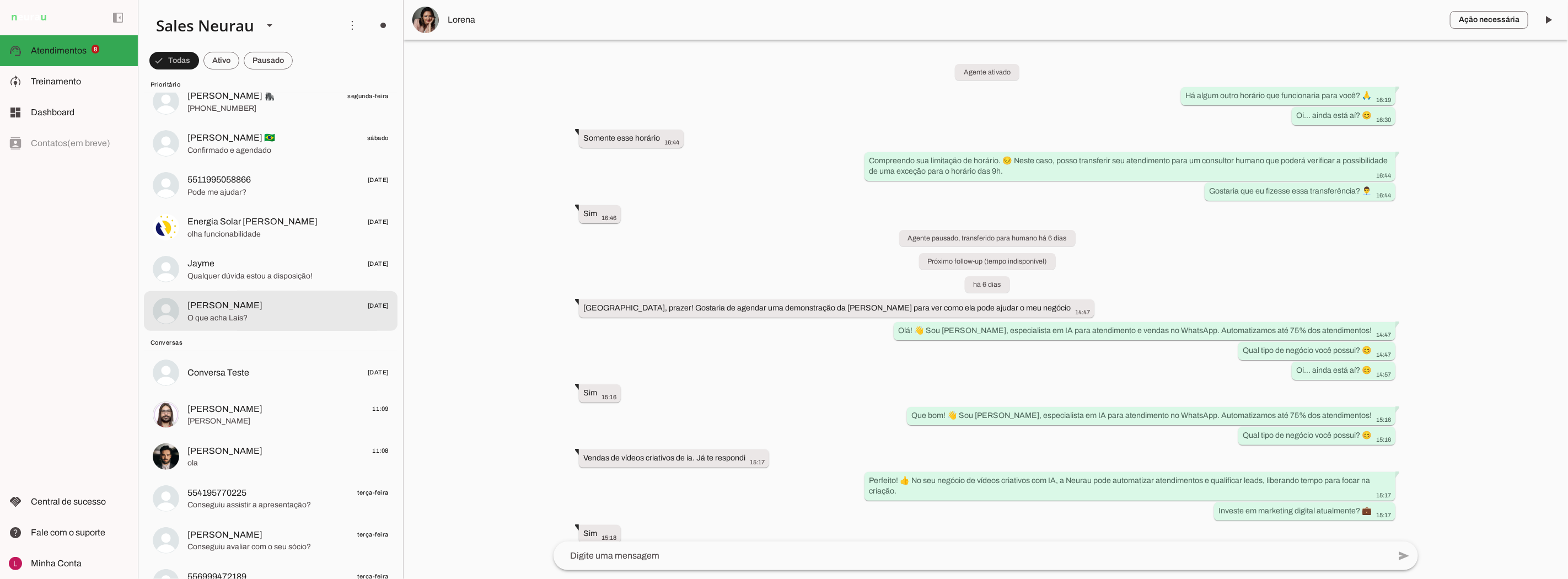
click at [239, 318] on span "O que acha Laís?" at bounding box center [288, 318] width 201 height 11
